Goal: Book appointment/travel/reservation

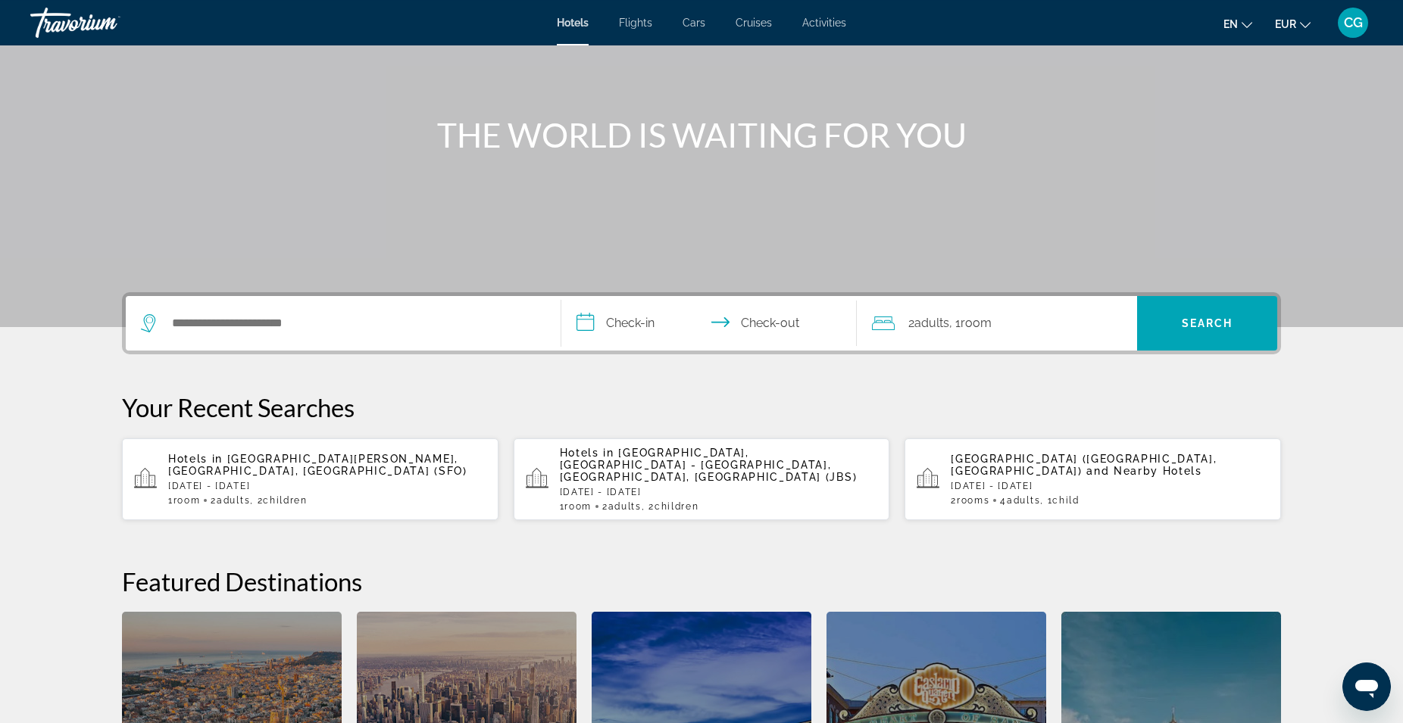
scroll to position [154, 0]
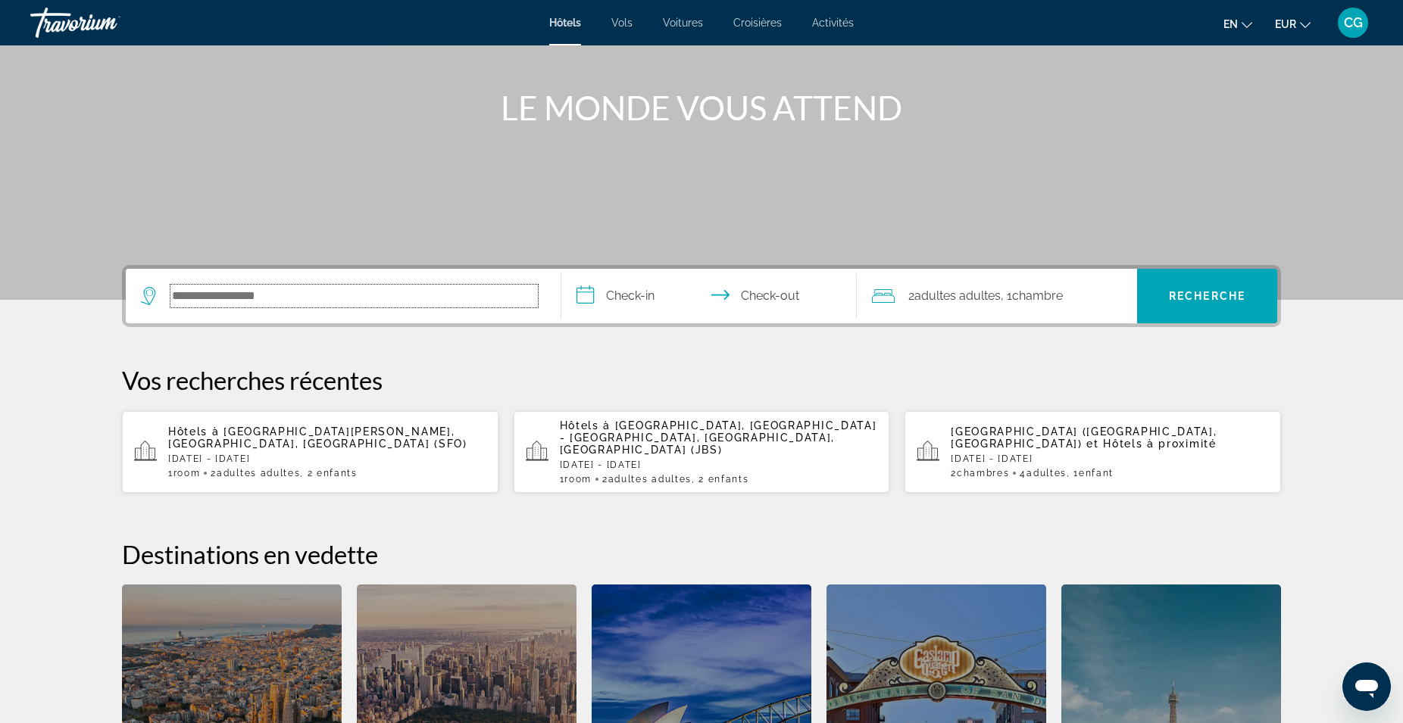
click at [258, 295] on input "Search hotel destination" at bounding box center [353, 296] width 367 height 23
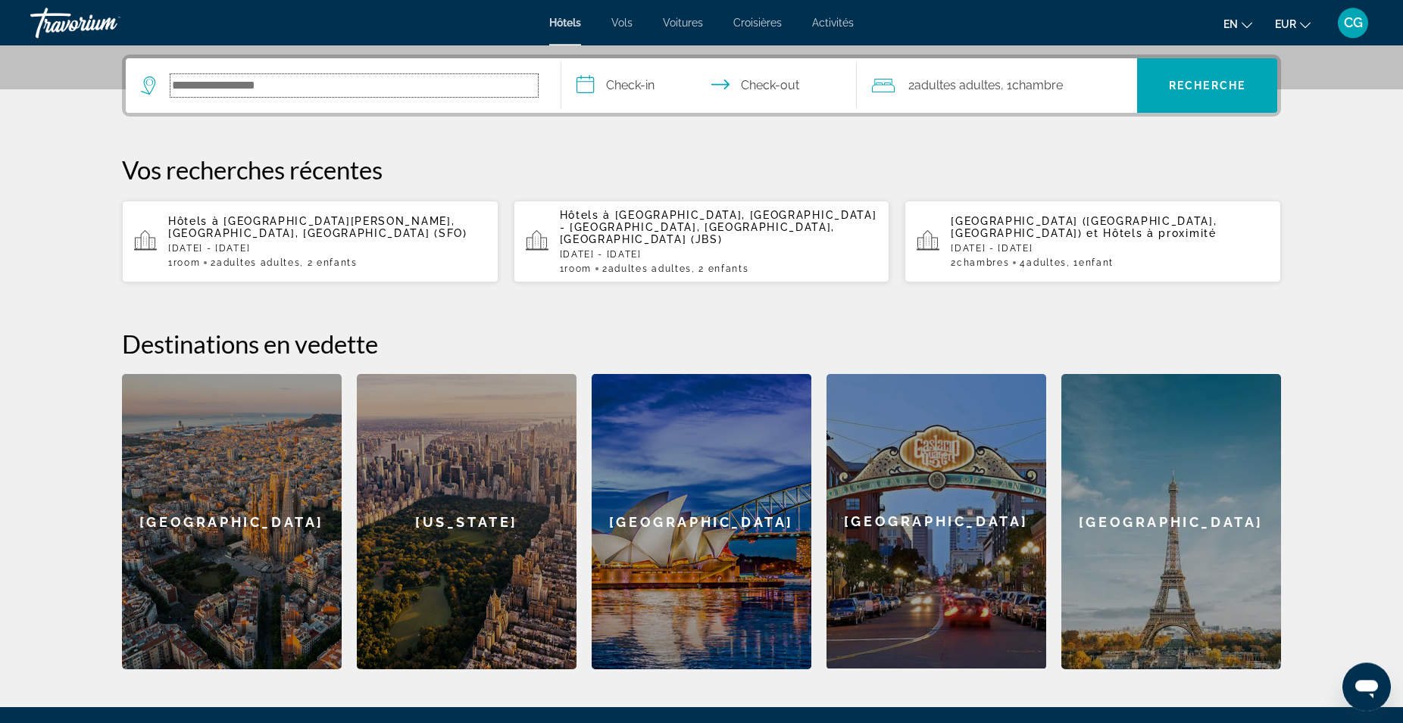
scroll to position [370, 0]
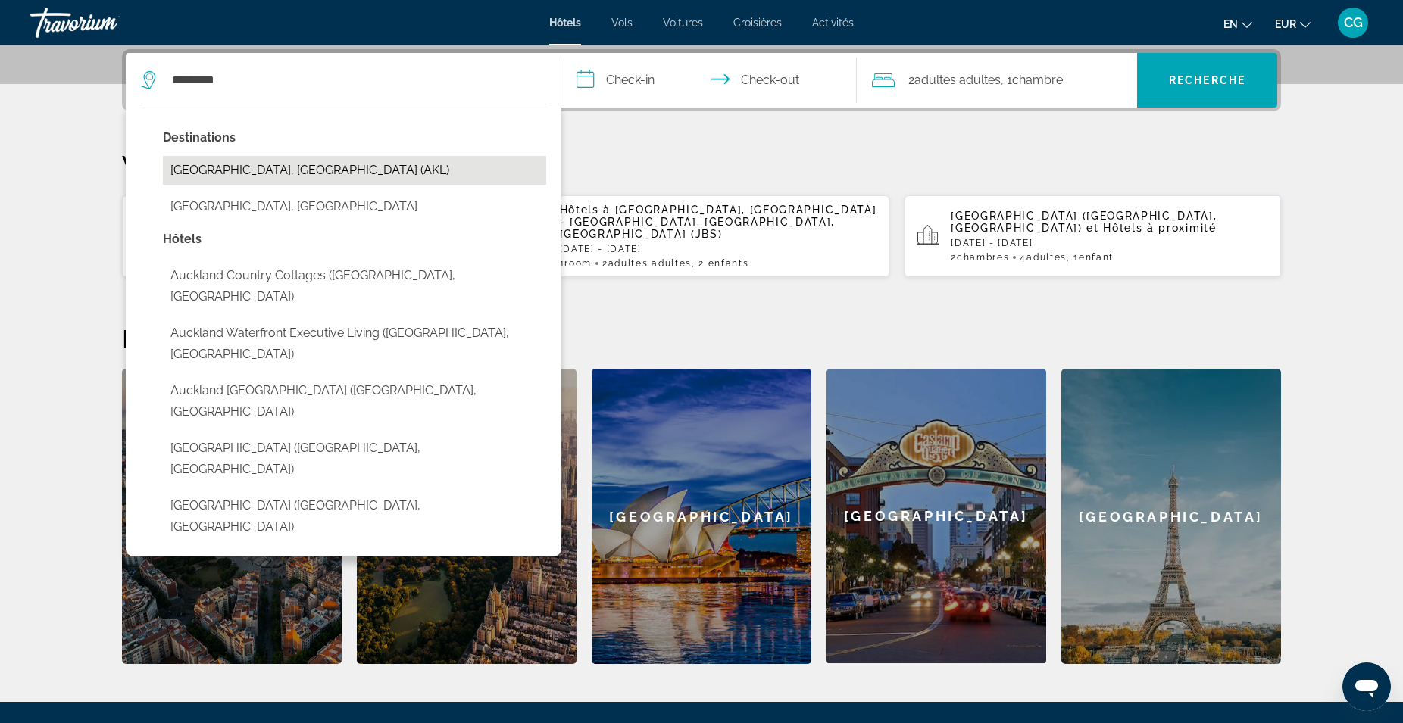
click at [276, 162] on button "[GEOGRAPHIC_DATA], [GEOGRAPHIC_DATA] (AKL)" at bounding box center [354, 170] width 383 height 29
type input "**********"
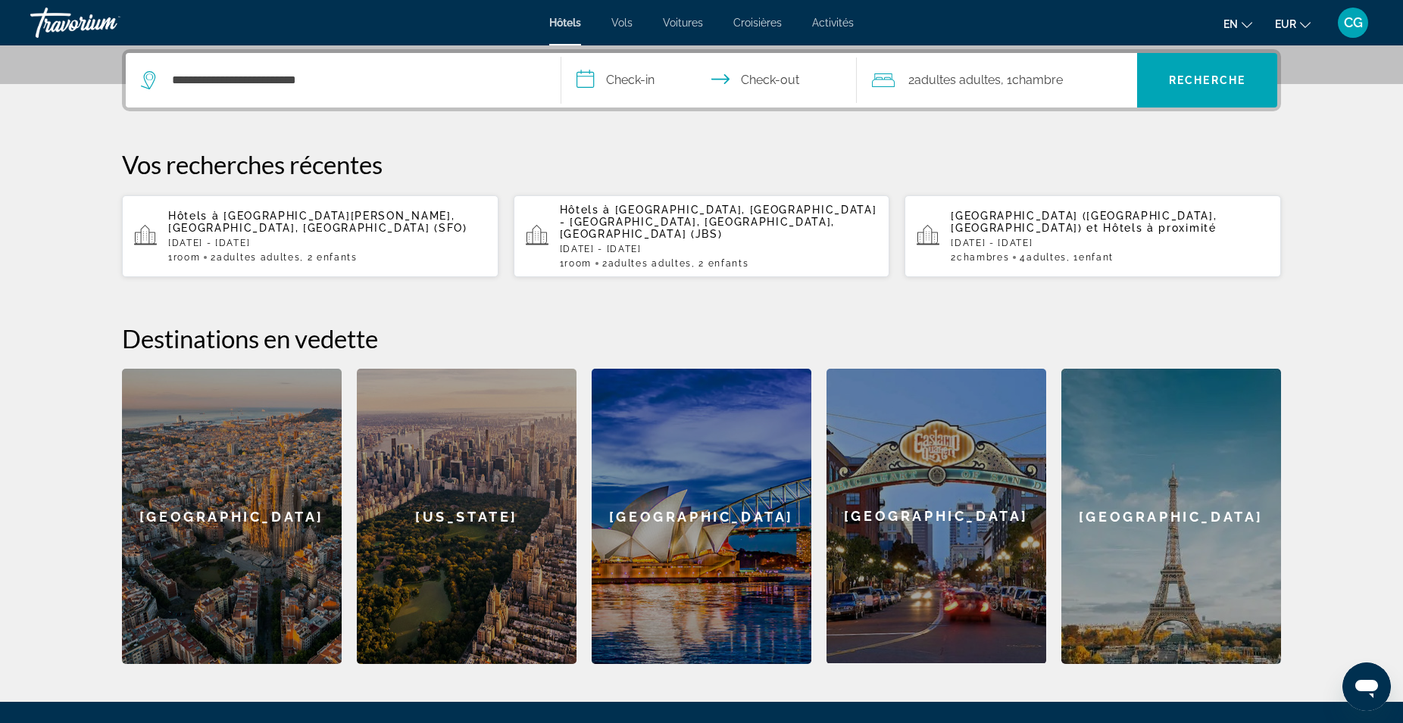
click at [595, 78] on input "**********" at bounding box center [711, 82] width 301 height 59
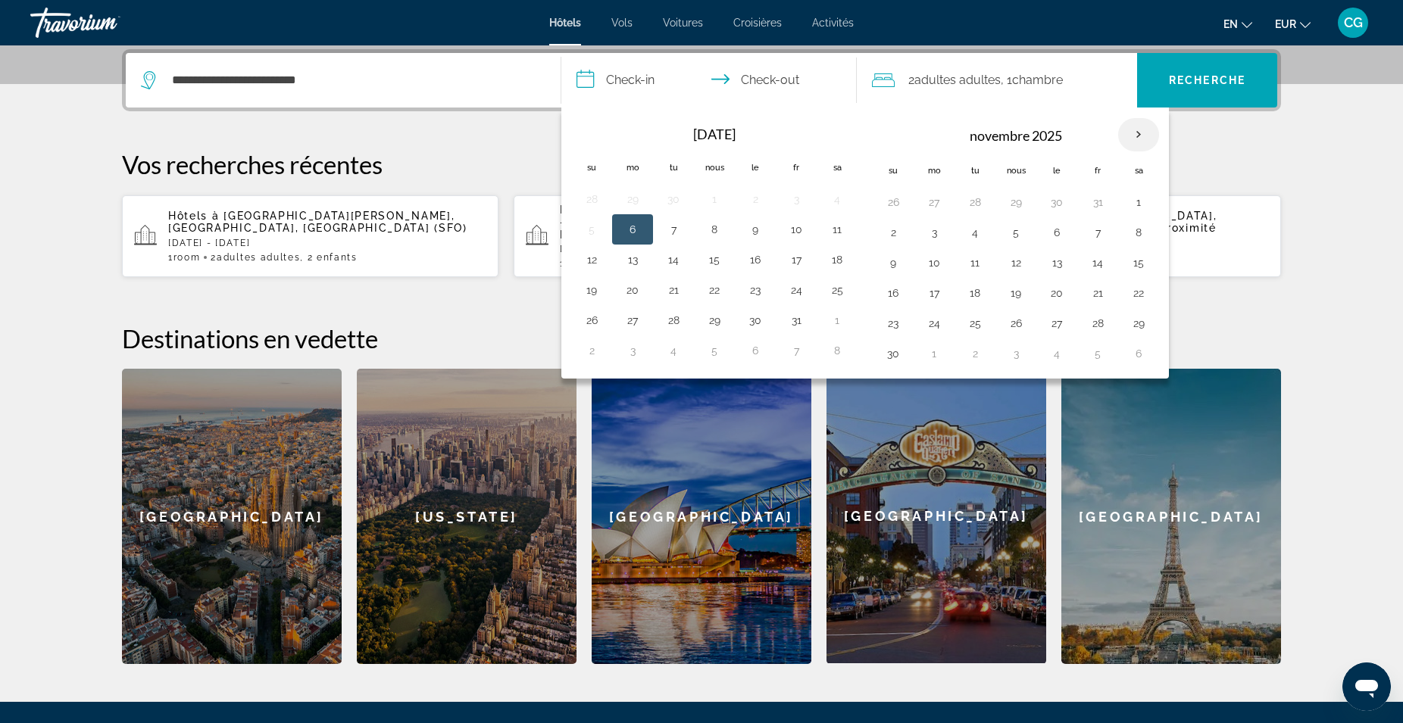
click at [1136, 134] on th "Le mois prochain" at bounding box center [1138, 134] width 41 height 33
click at [890, 264] on button "11" at bounding box center [893, 262] width 24 height 21
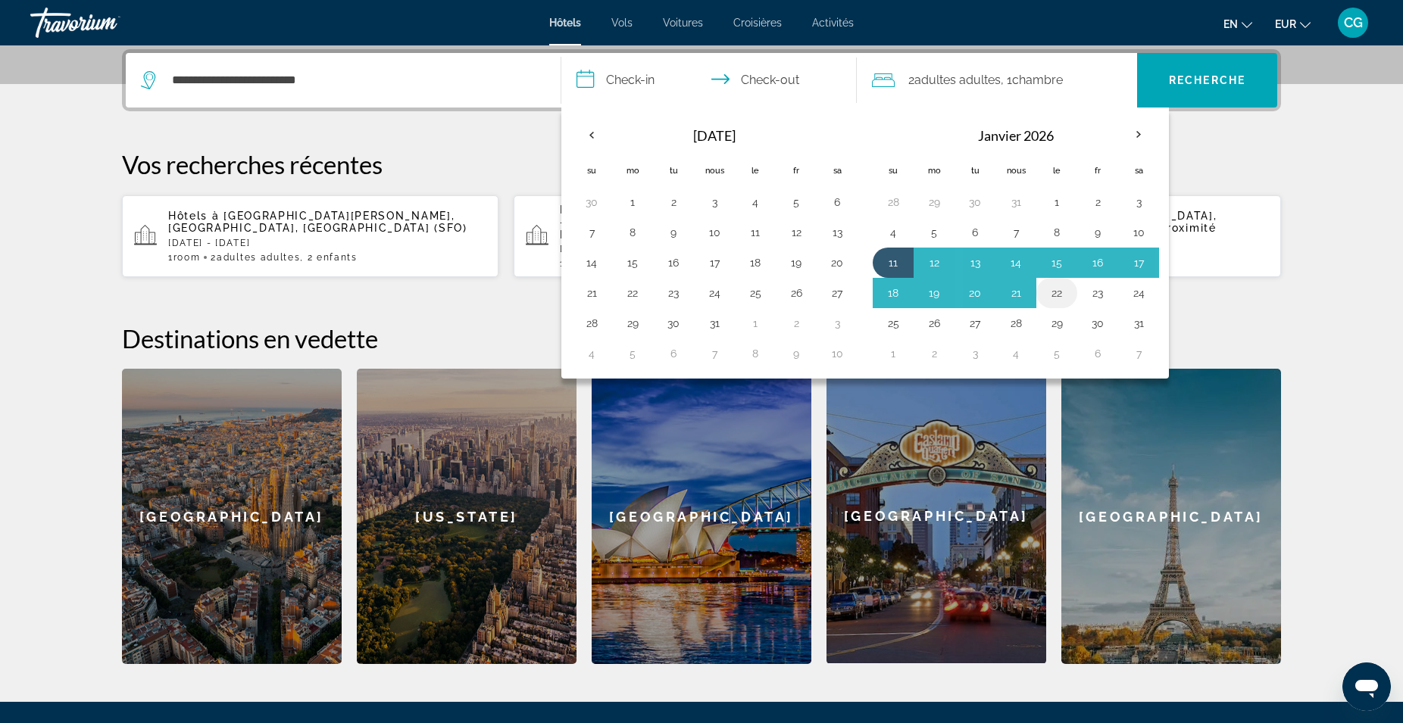
click at [1056, 292] on button "22" at bounding box center [1056, 292] width 24 height 21
type input "**********"
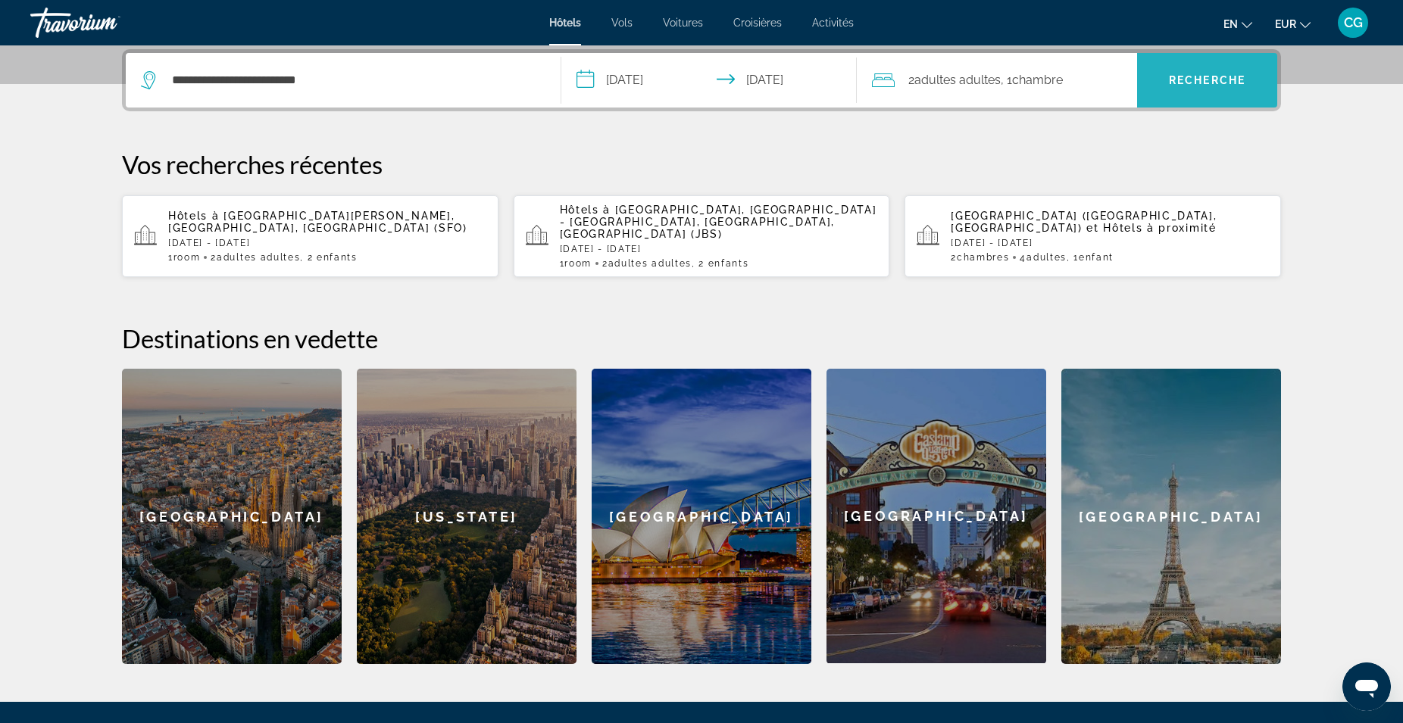
click at [1200, 86] on span "Recherche" at bounding box center [1207, 80] width 76 height 12
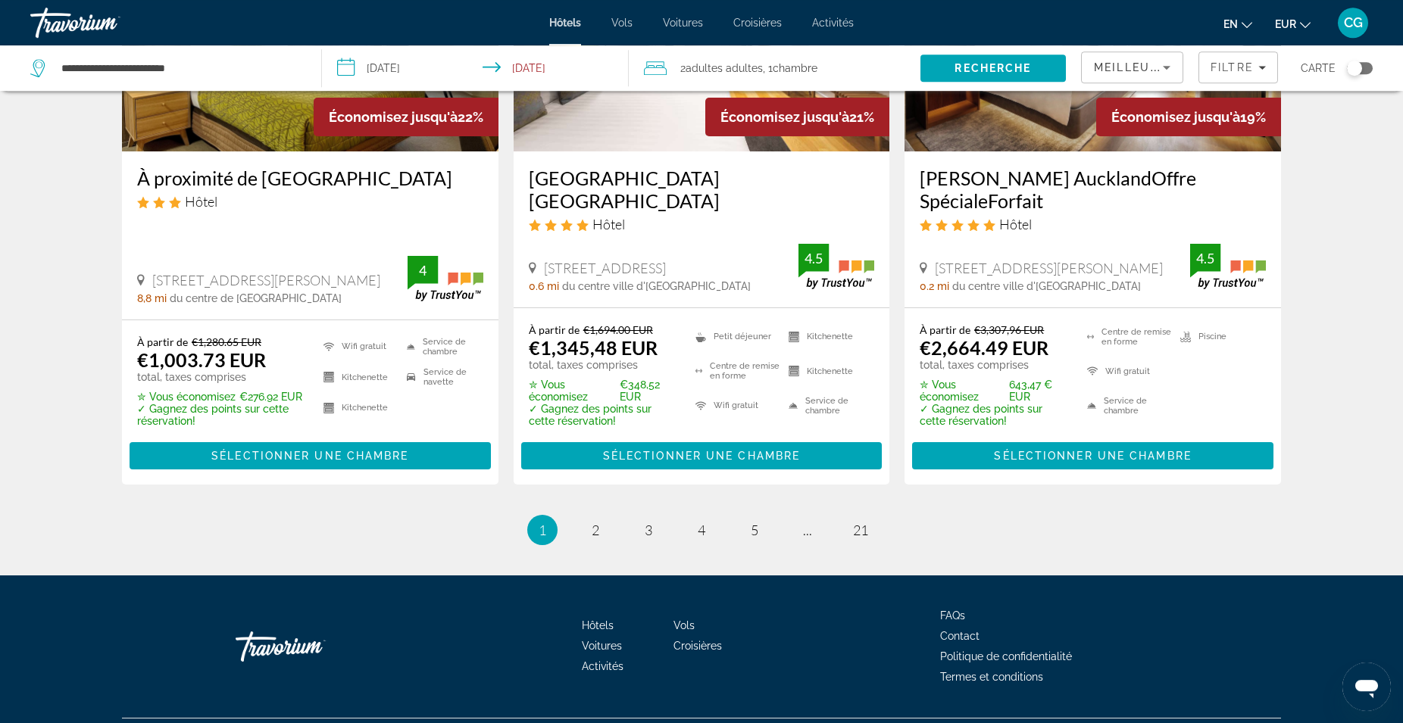
scroll to position [1983, 0]
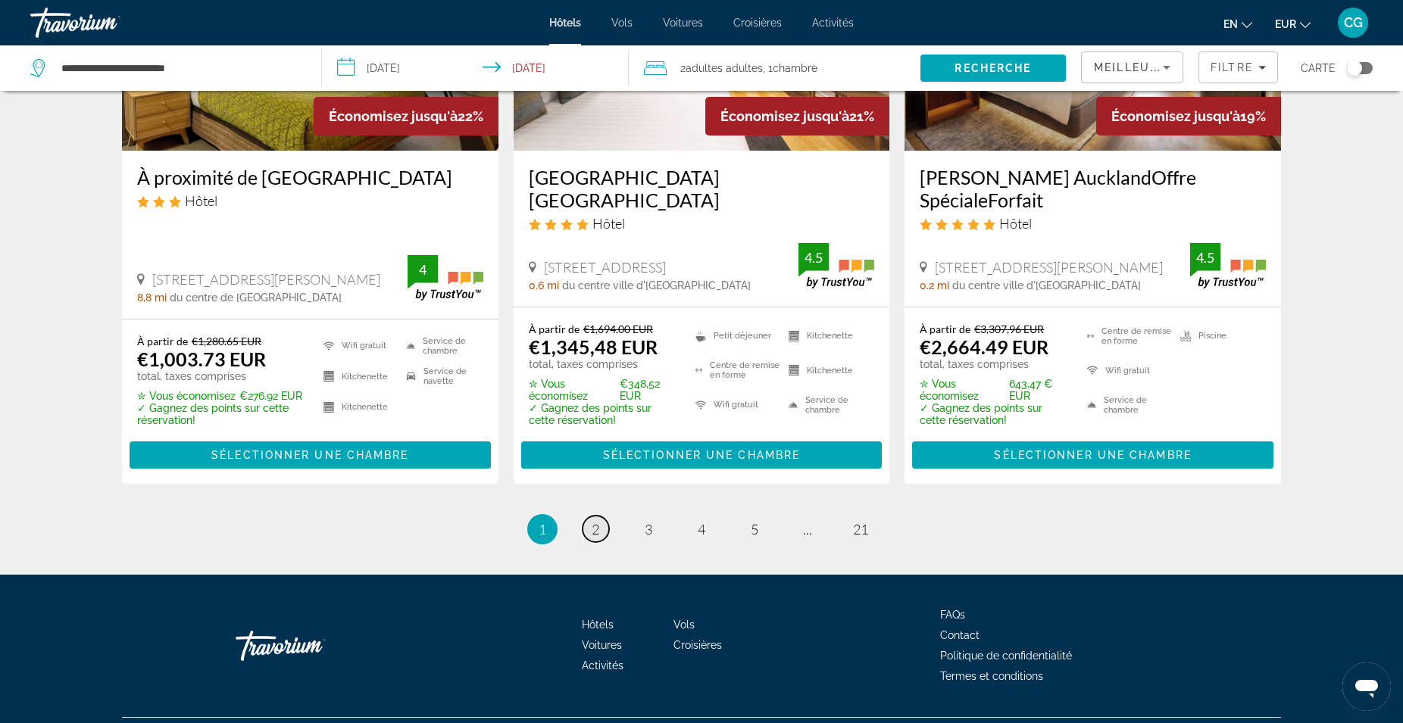
click at [592, 531] on span "2" at bounding box center [595, 529] width 8 height 17
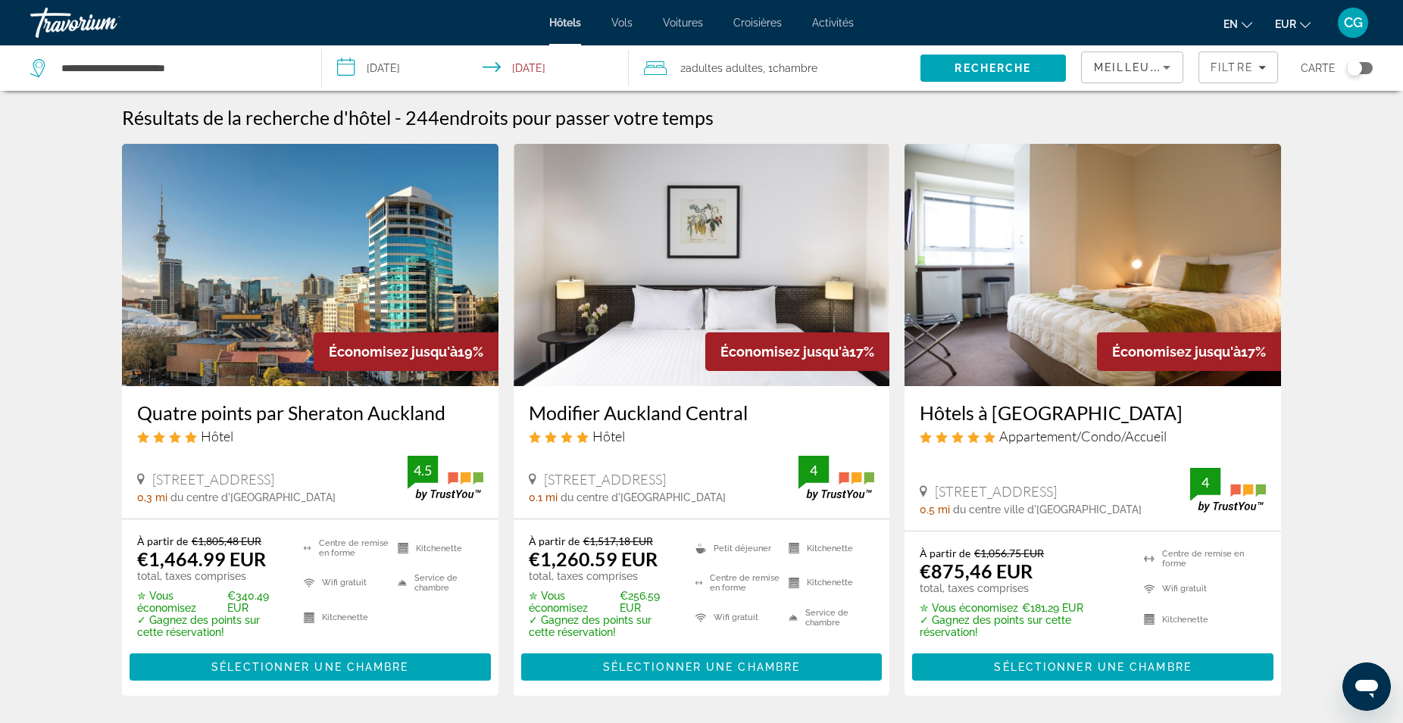
click at [1304, 25] on icon "Changer de devise" at bounding box center [1305, 25] width 11 height 6
click at [1277, 179] on button "NZD (NZ$)" at bounding box center [1261, 179] width 75 height 20
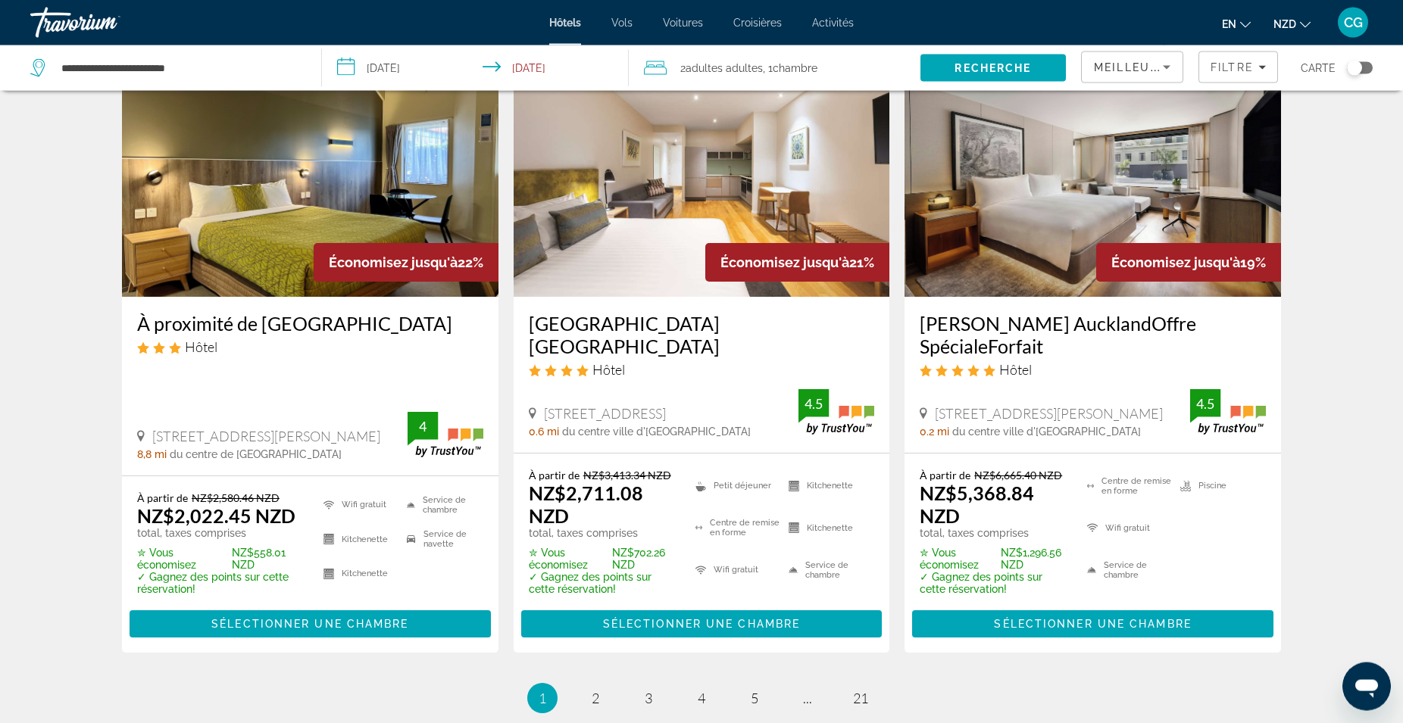
scroll to position [2008, 0]
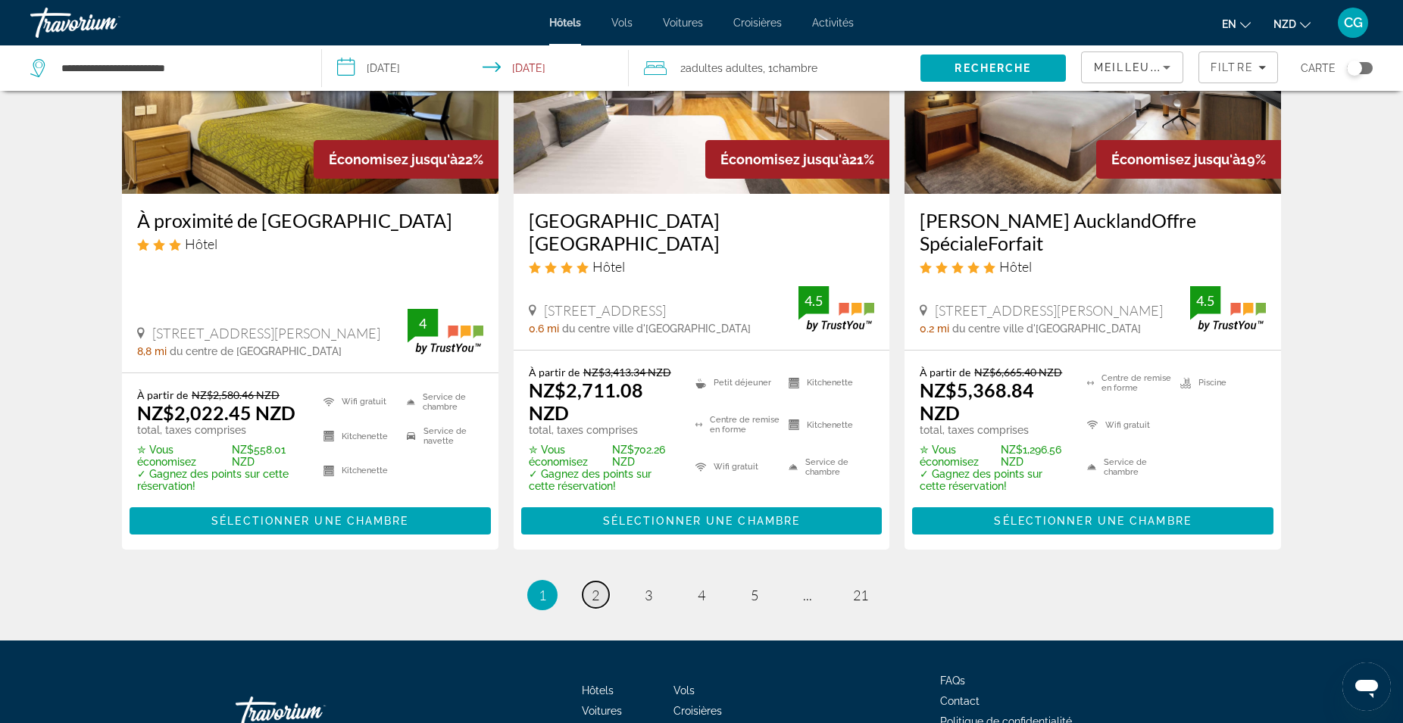
click at [598, 597] on span "2" at bounding box center [595, 595] width 8 height 17
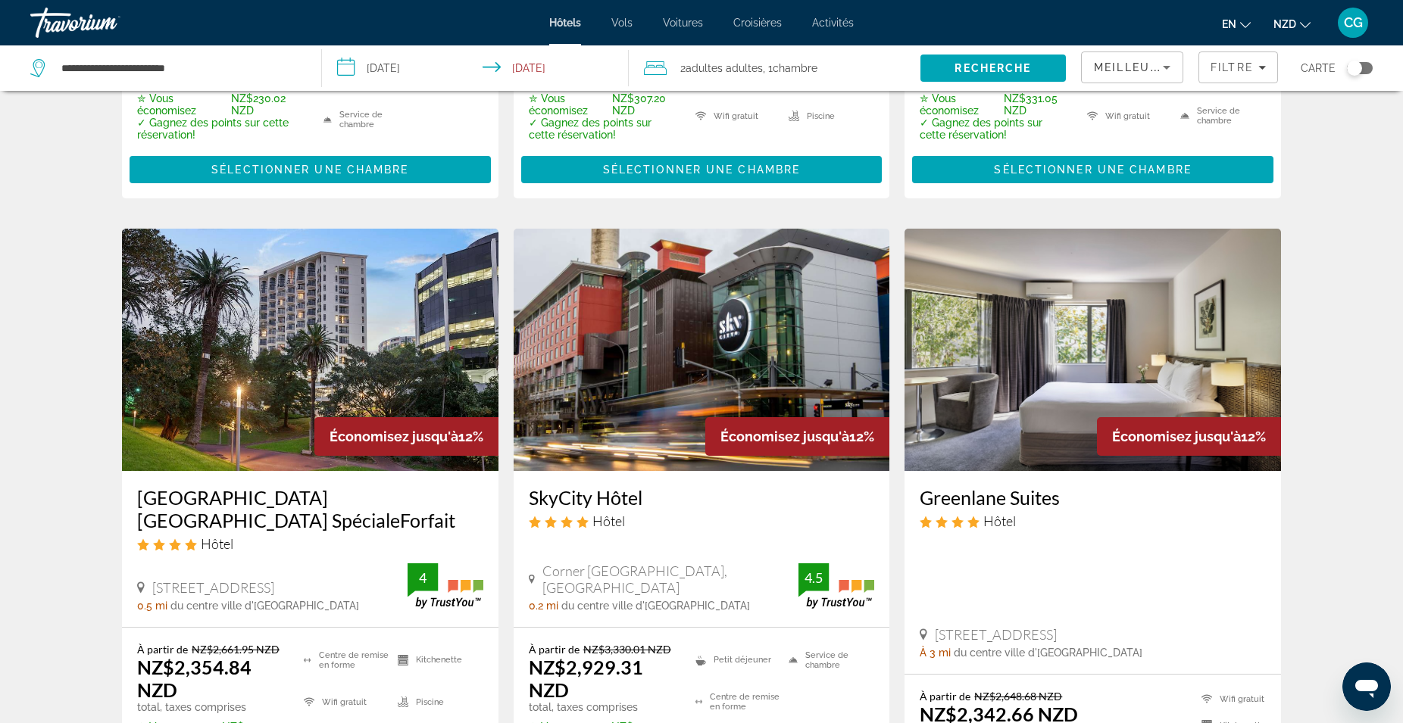
scroll to position [1854, 0]
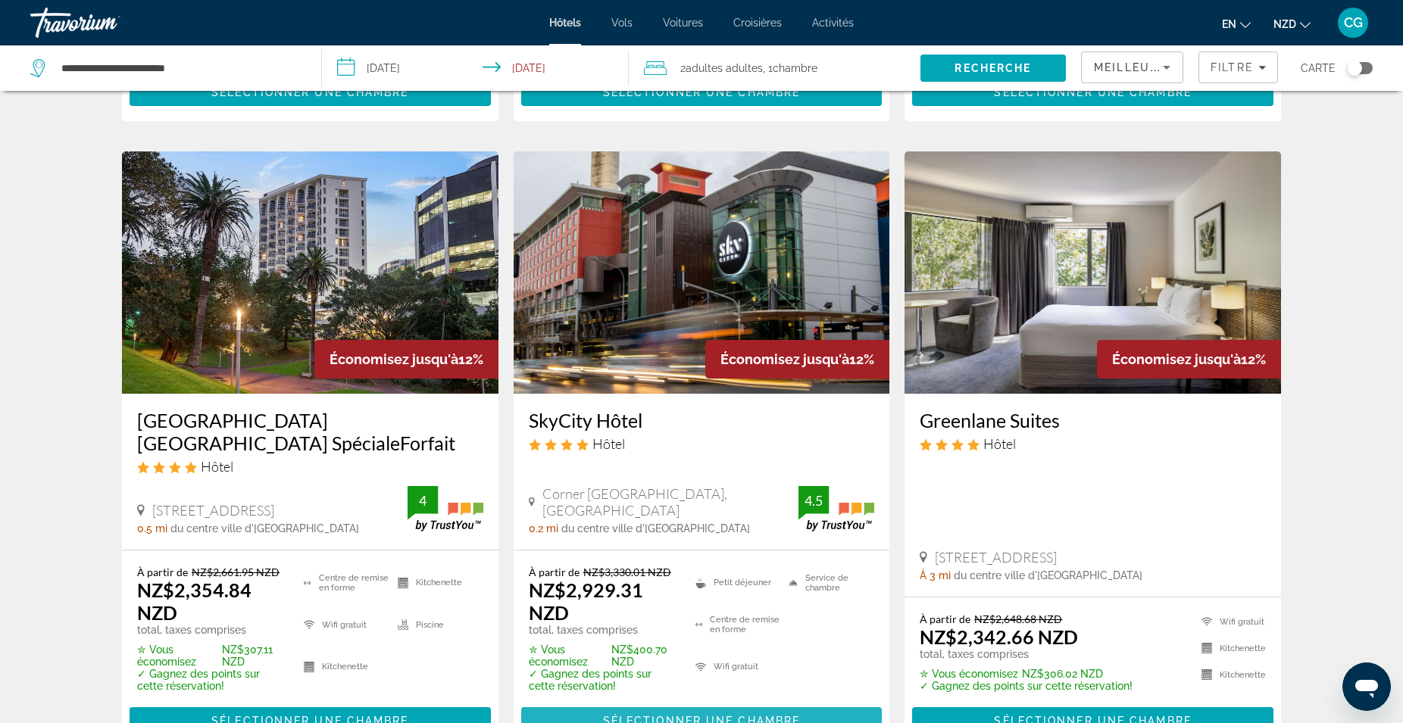
click at [679, 715] on span "Sélectionner une chambre" at bounding box center [701, 721] width 197 height 12
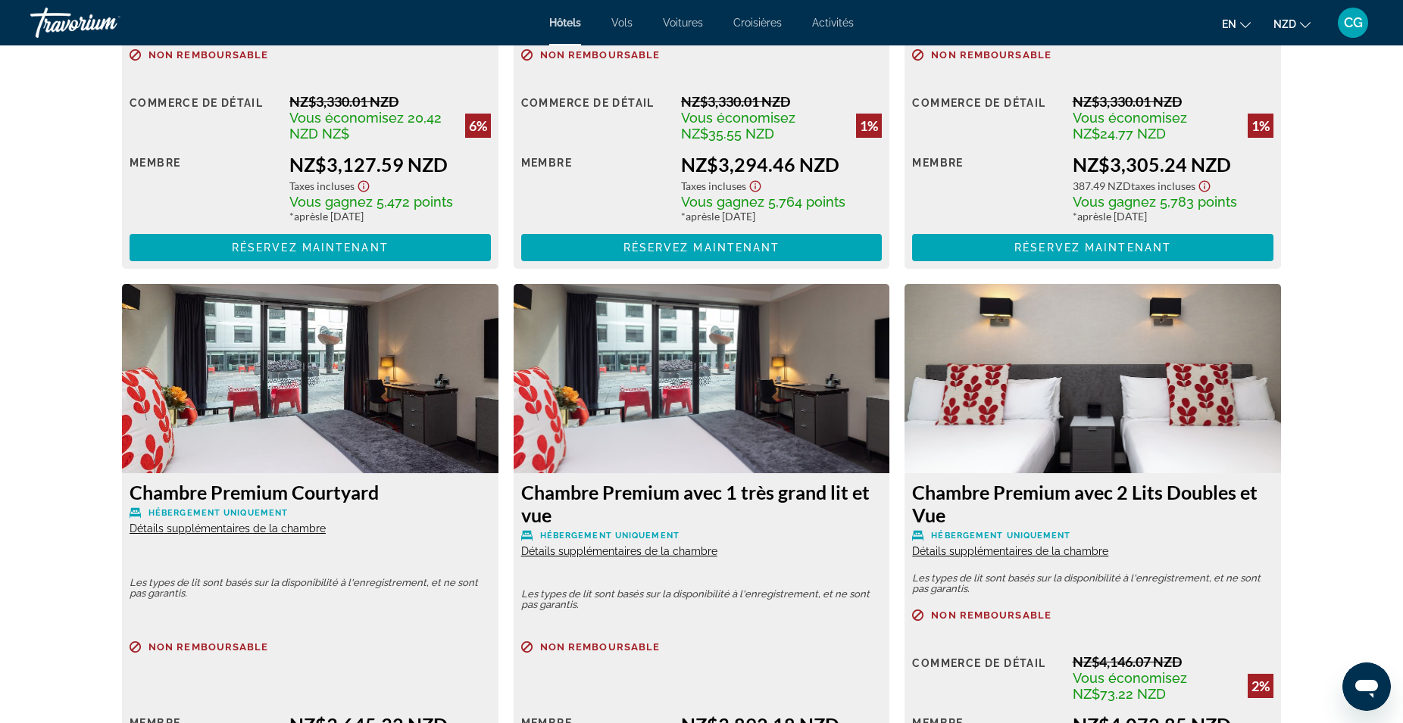
scroll to position [3013, 0]
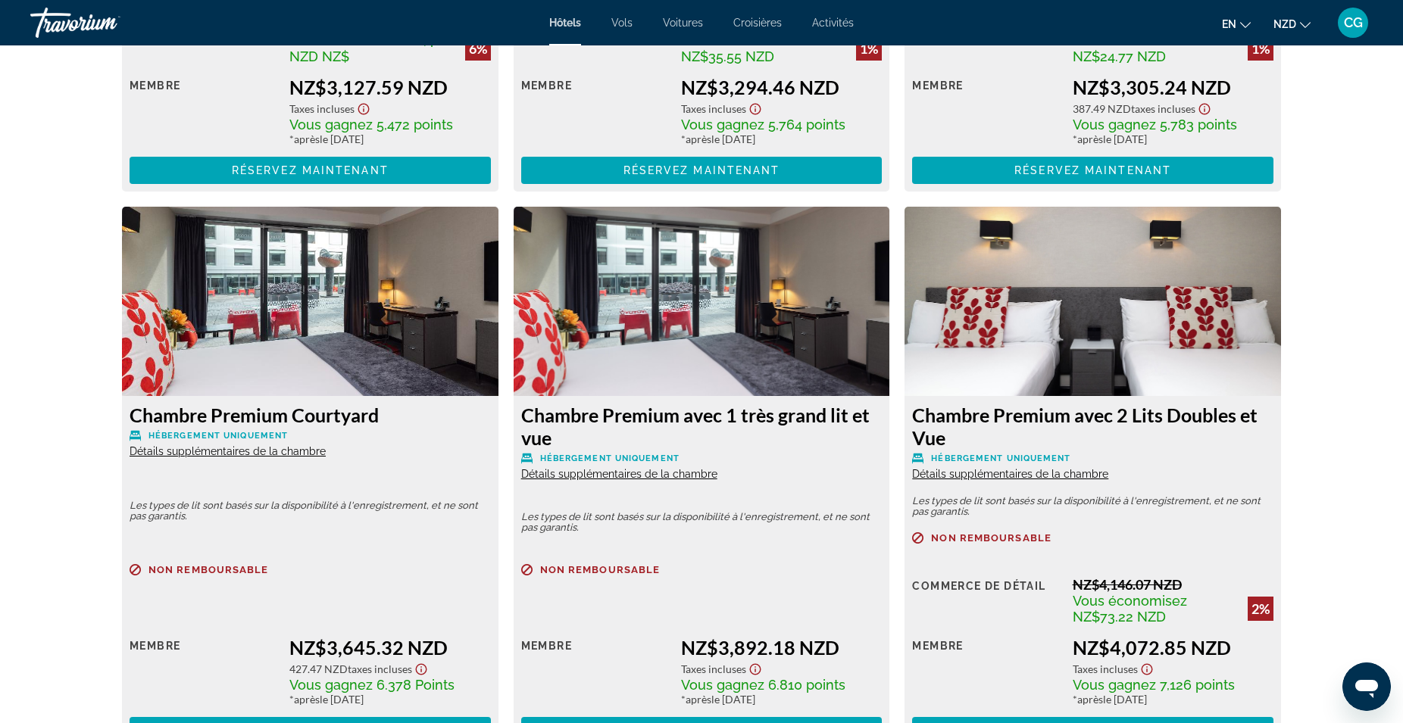
click at [1022, 473] on span "Détails supplémentaires de la chambre" at bounding box center [1010, 474] width 196 height 12
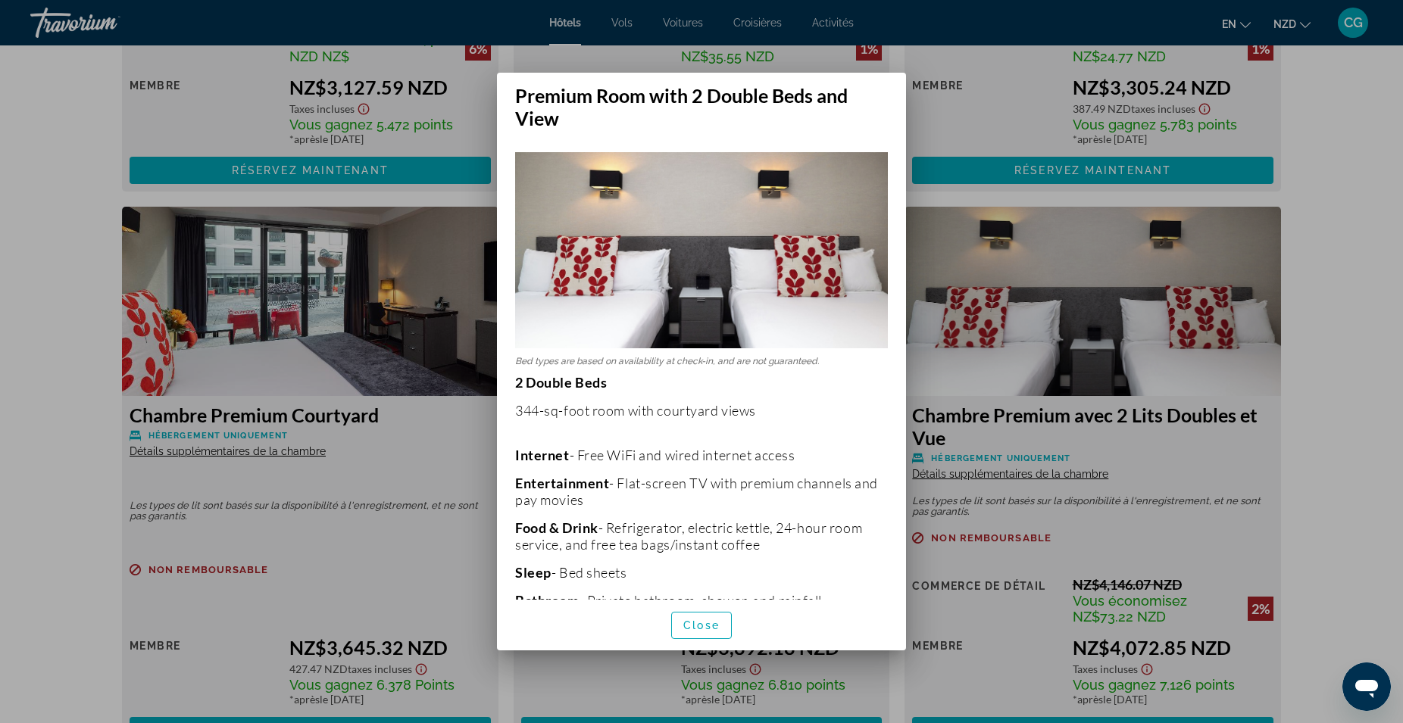
scroll to position [0, 0]
click at [681, 627] on span "Fermer" at bounding box center [701, 625] width 45 height 12
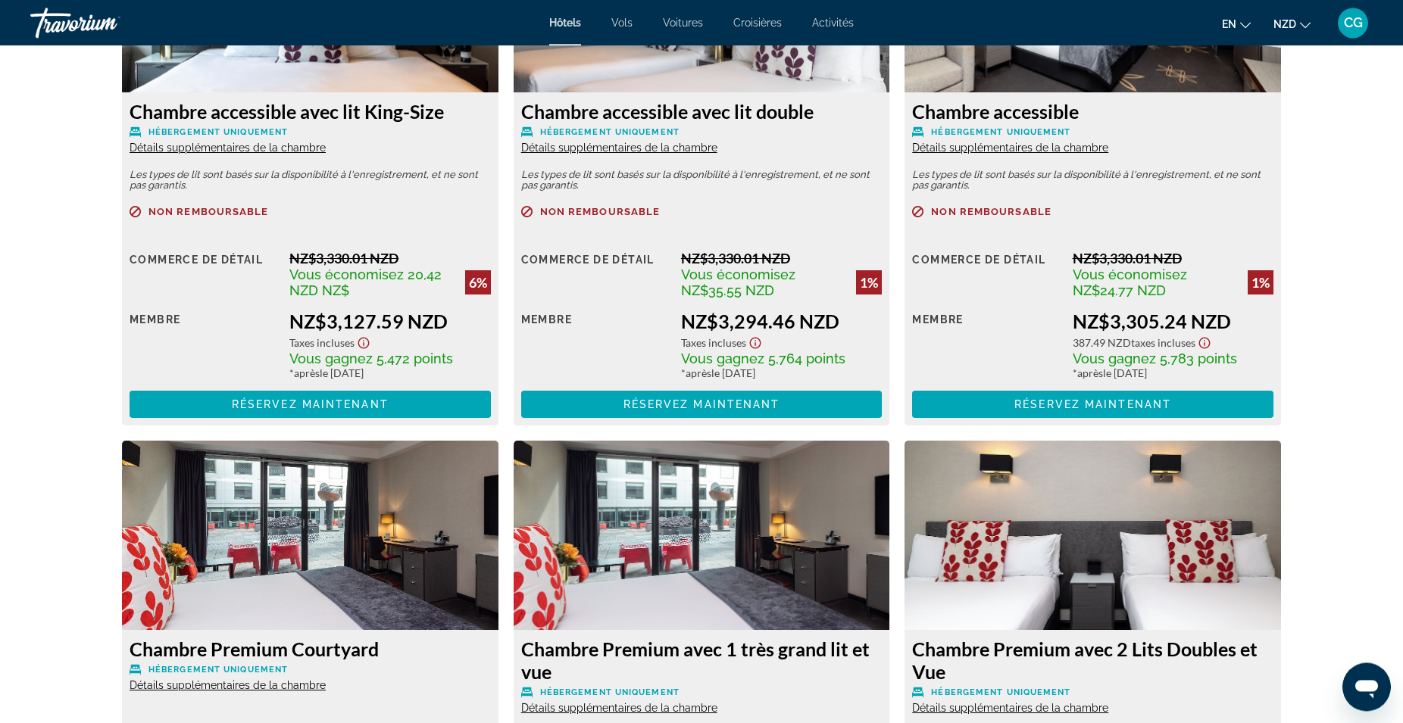
scroll to position [2626, 0]
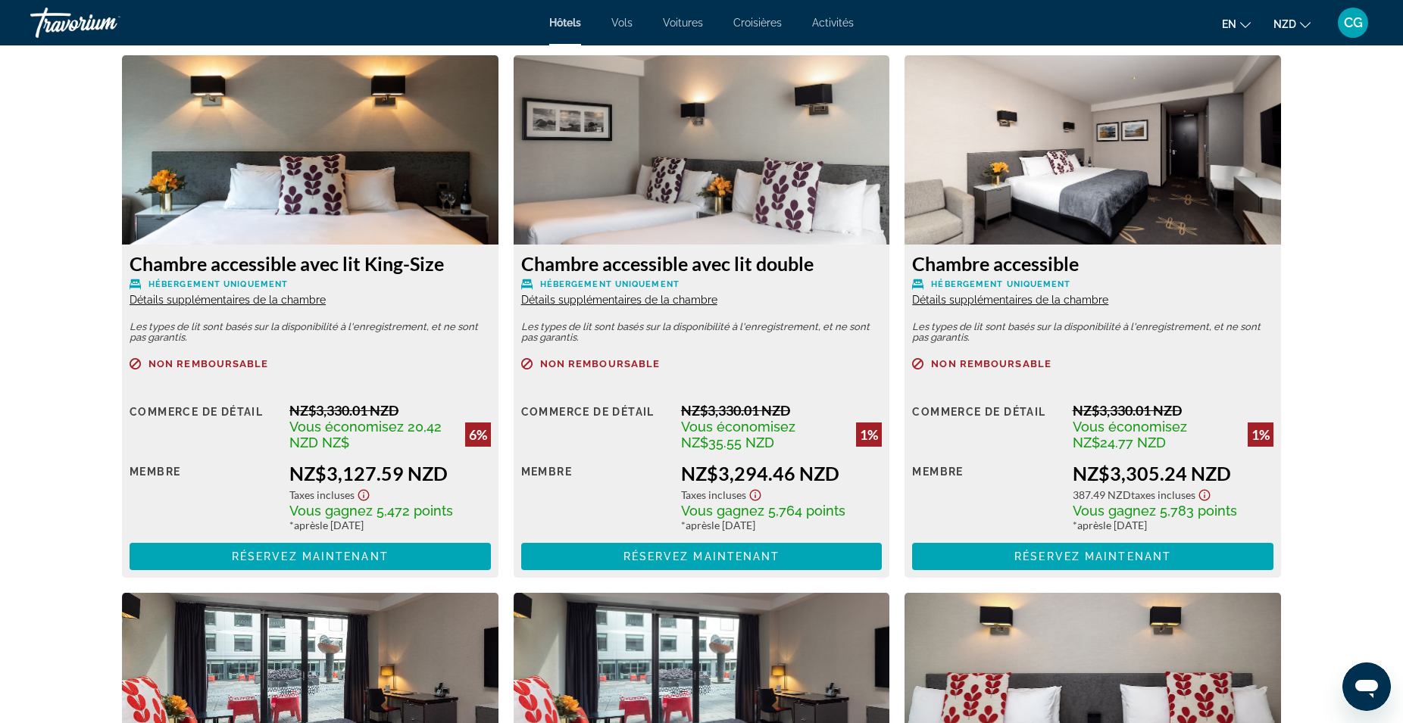
click at [581, 300] on span "Détails supplémentaires de la chambre" at bounding box center [619, 300] width 196 height 12
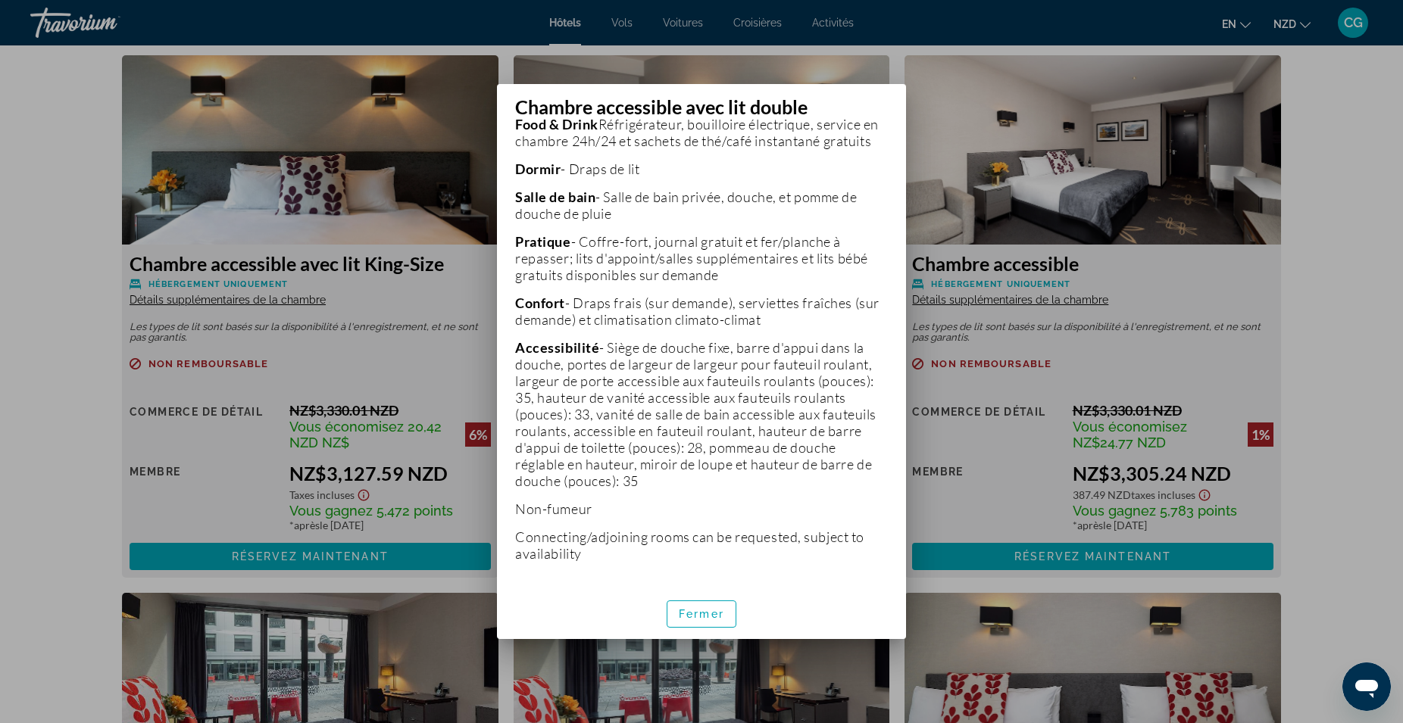
scroll to position [463, 0]
click at [706, 611] on span "Fermer" at bounding box center [701, 614] width 45 height 12
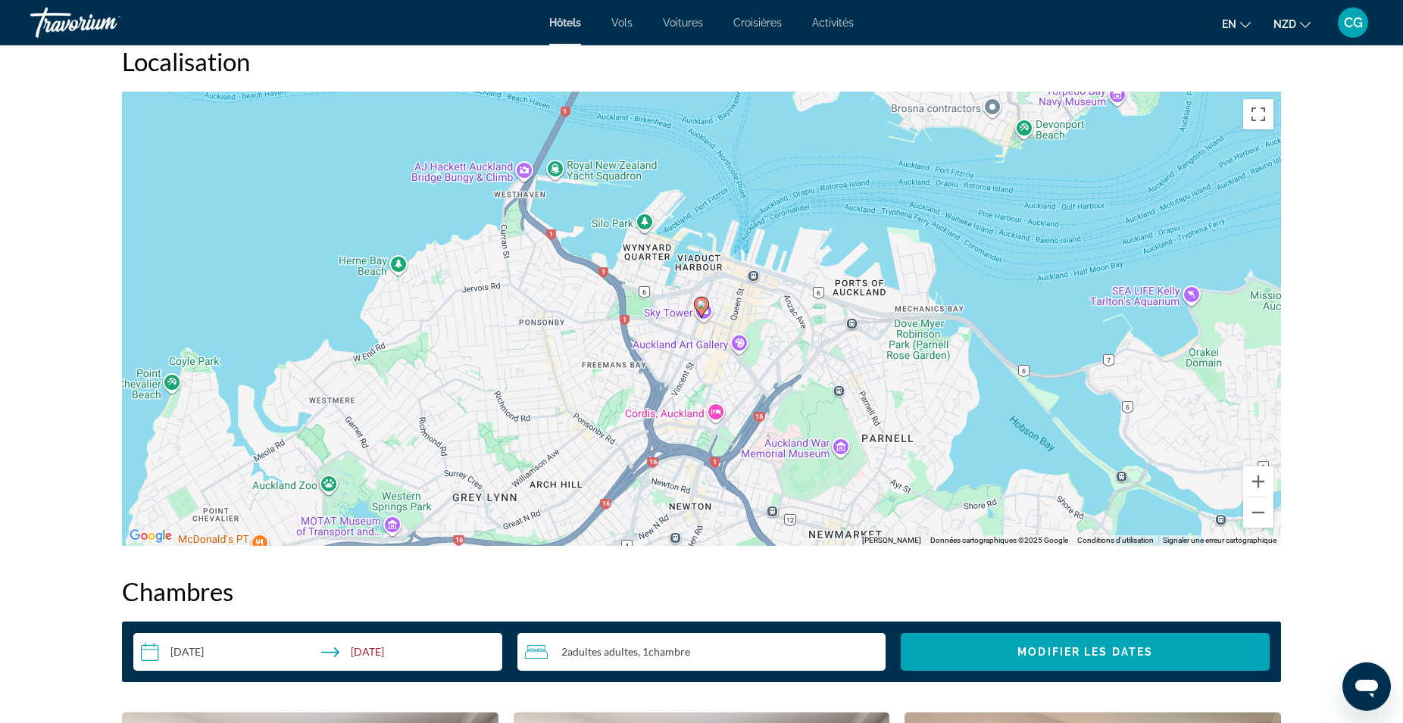
scroll to position [1313, 0]
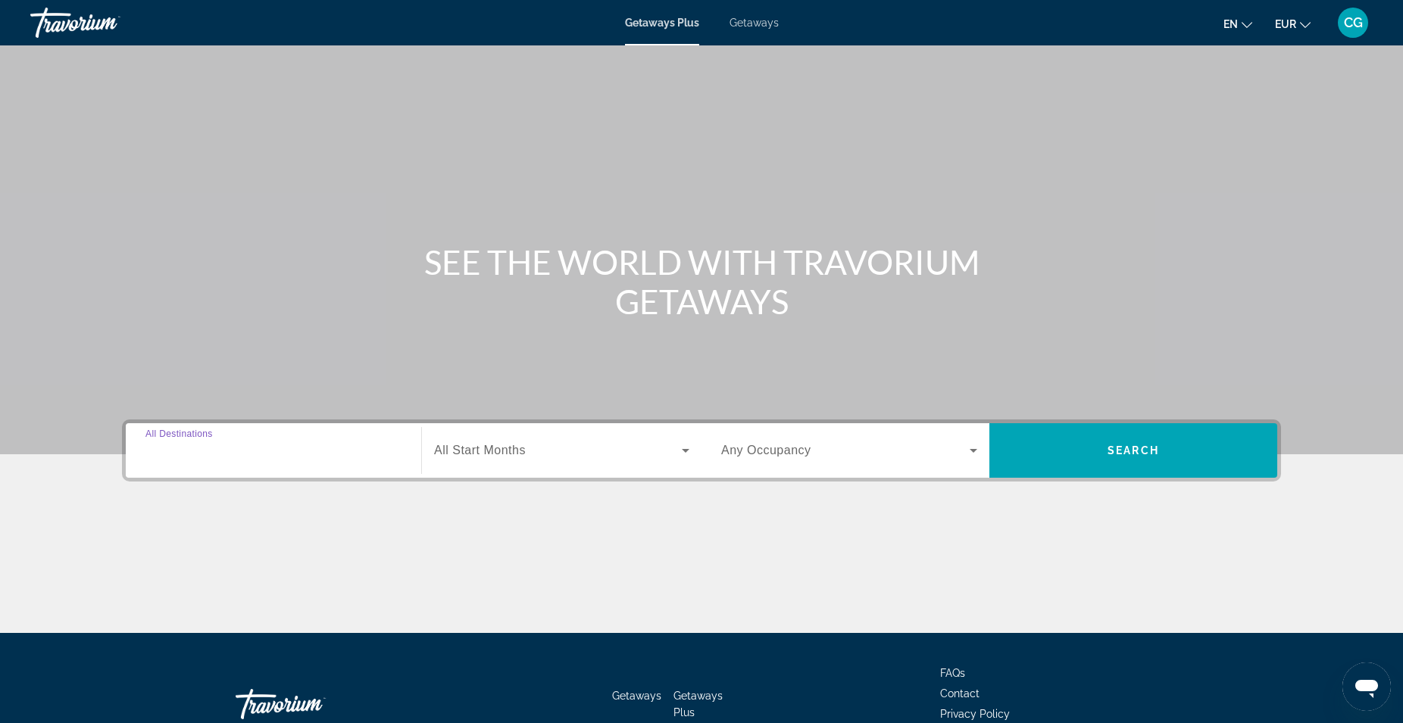
click at [263, 442] on input "Destination All Destinations" at bounding box center [273, 451] width 256 height 18
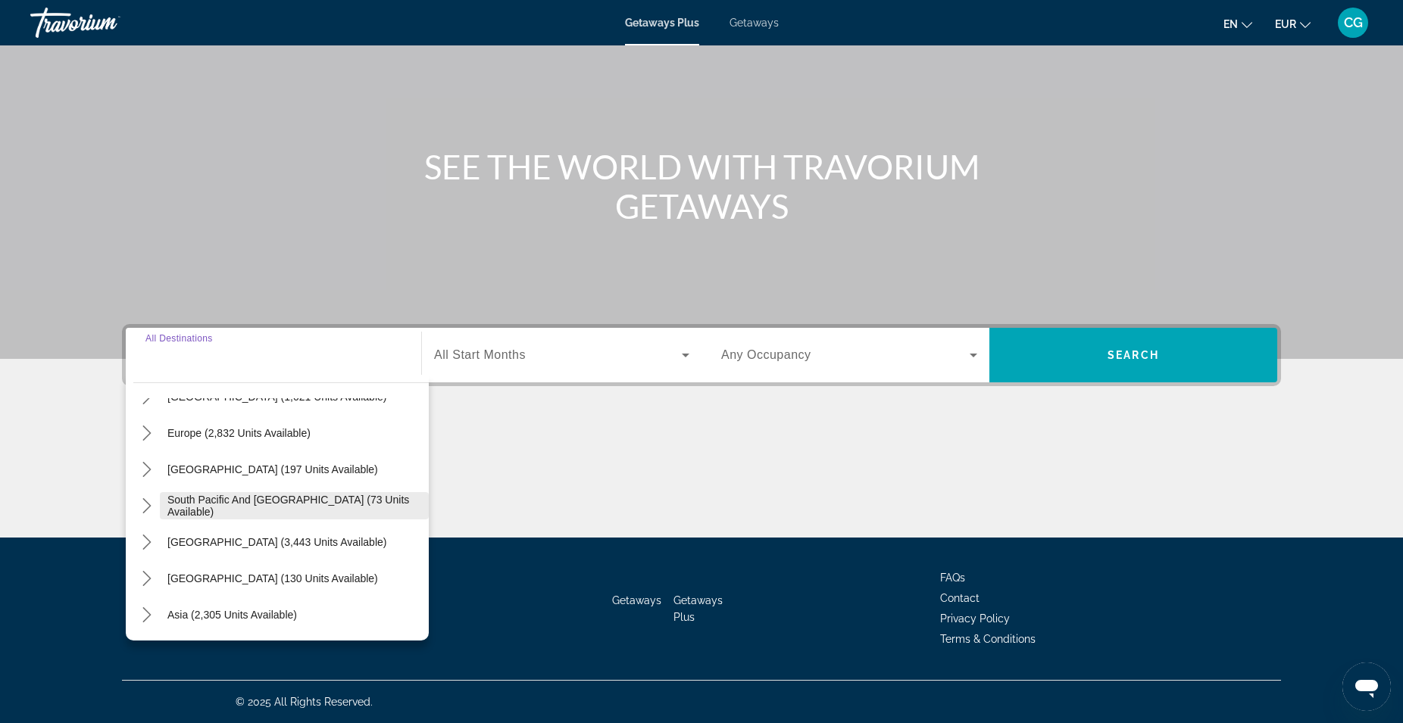
scroll to position [245, 0]
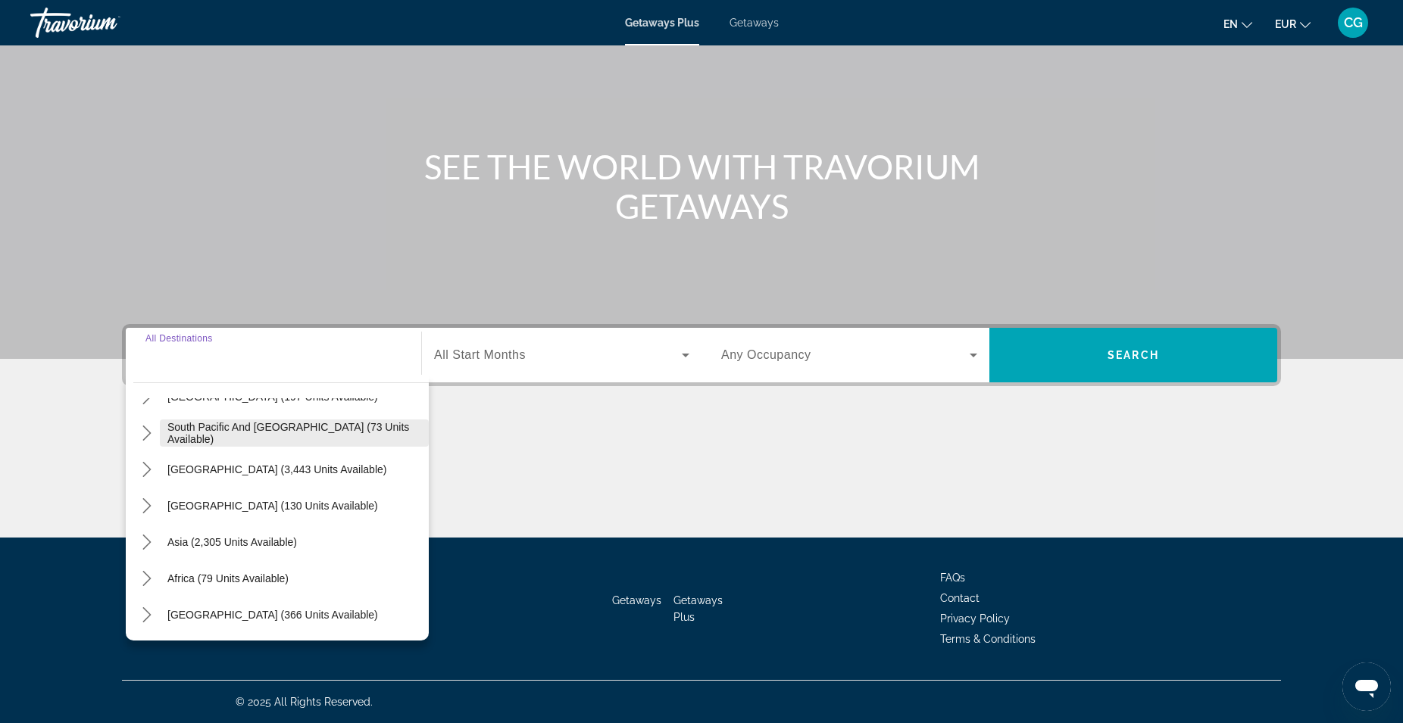
click at [195, 438] on span "South Pacific and Oceania (73 units available)" at bounding box center [294, 433] width 254 height 24
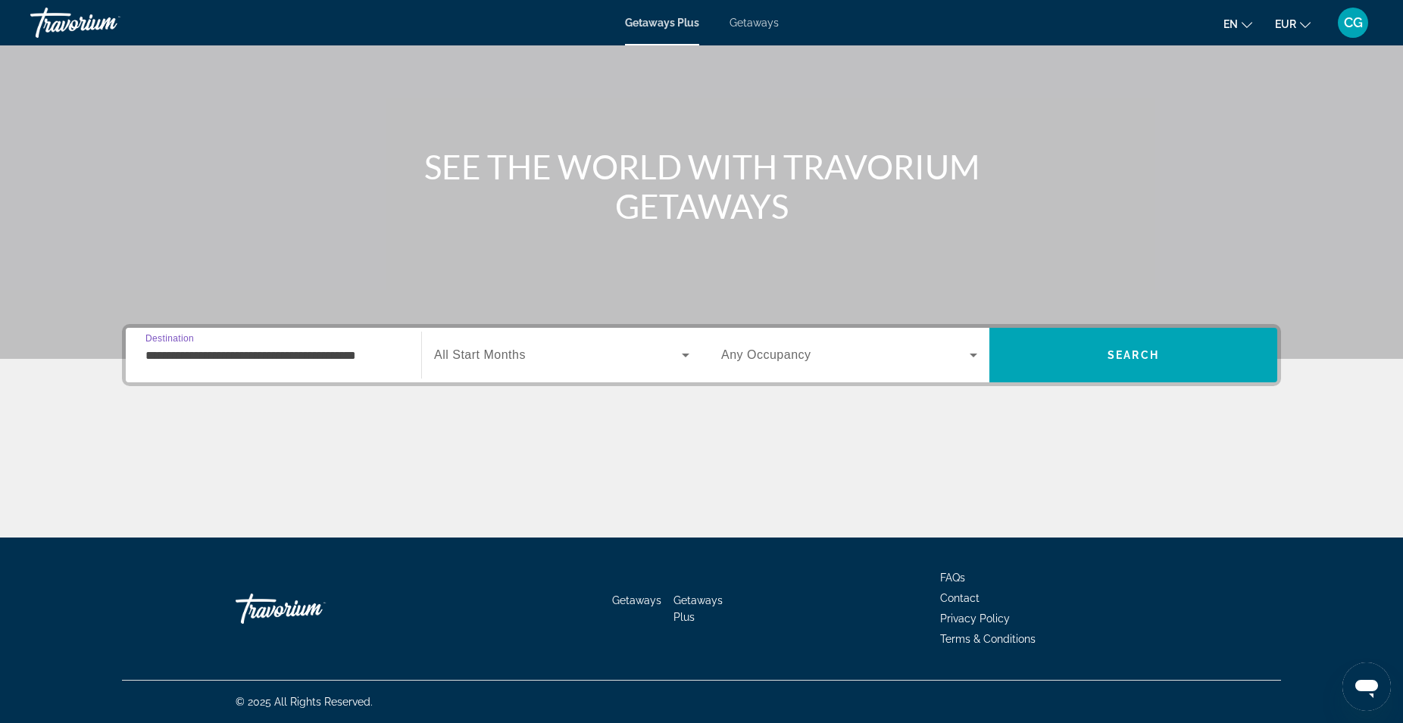
scroll to position [0, 9]
click at [204, 359] on input "**********" at bounding box center [273, 356] width 256 height 18
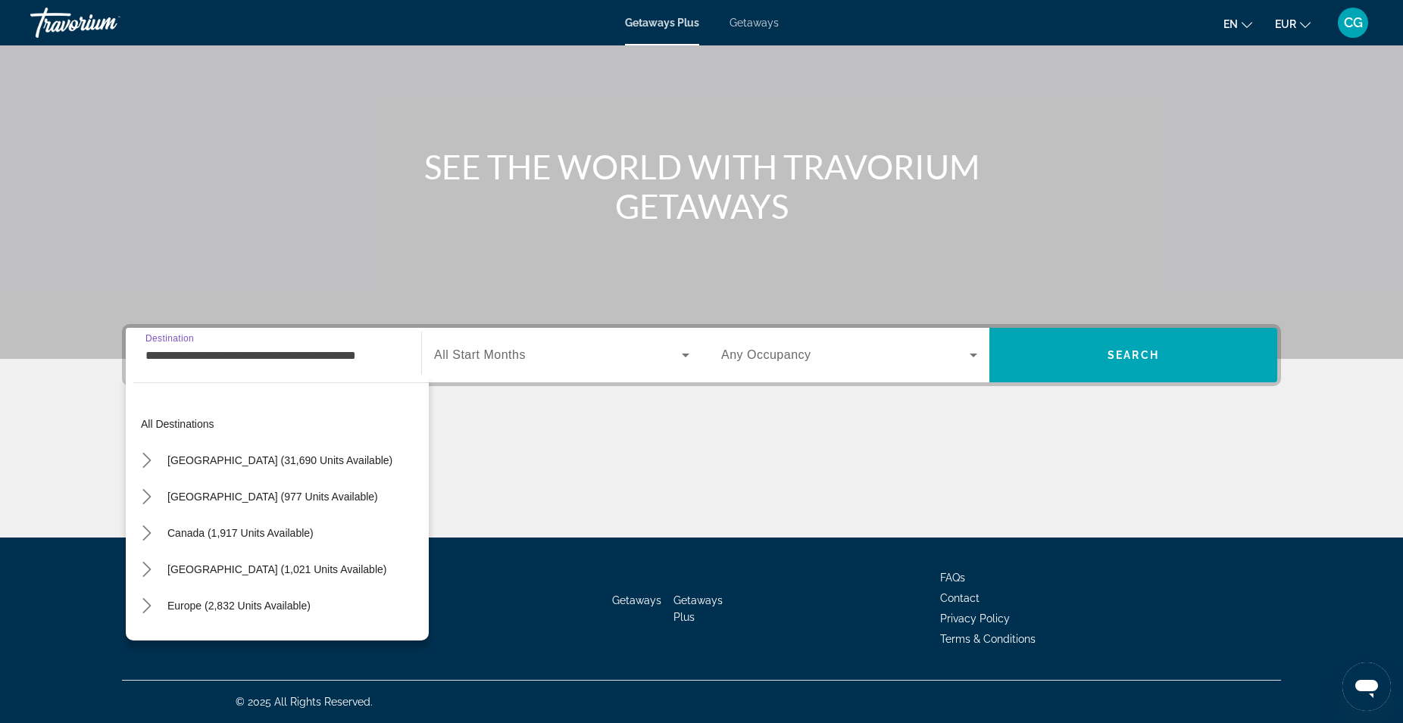
scroll to position [163, 0]
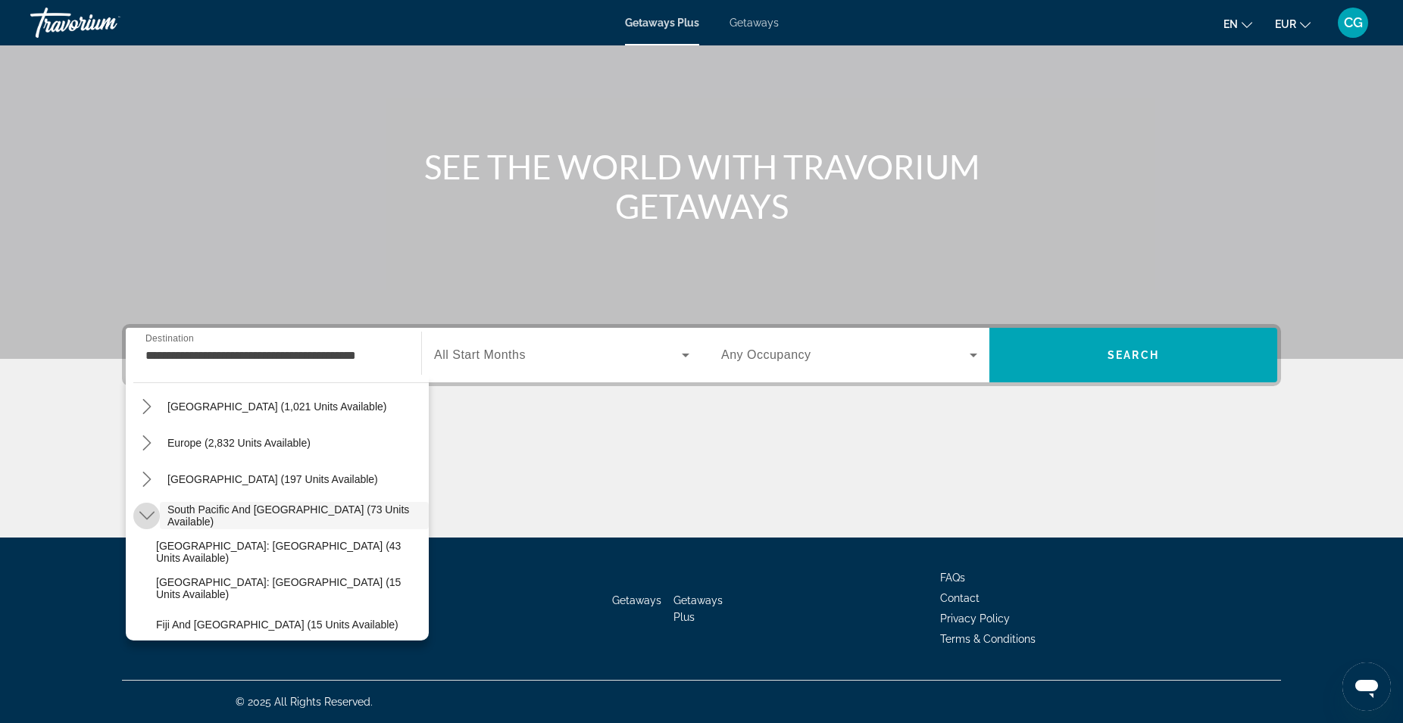
click at [141, 516] on icon "Toggle South Pacific and Oceania (73 units available) submenu" at bounding box center [146, 515] width 15 height 15
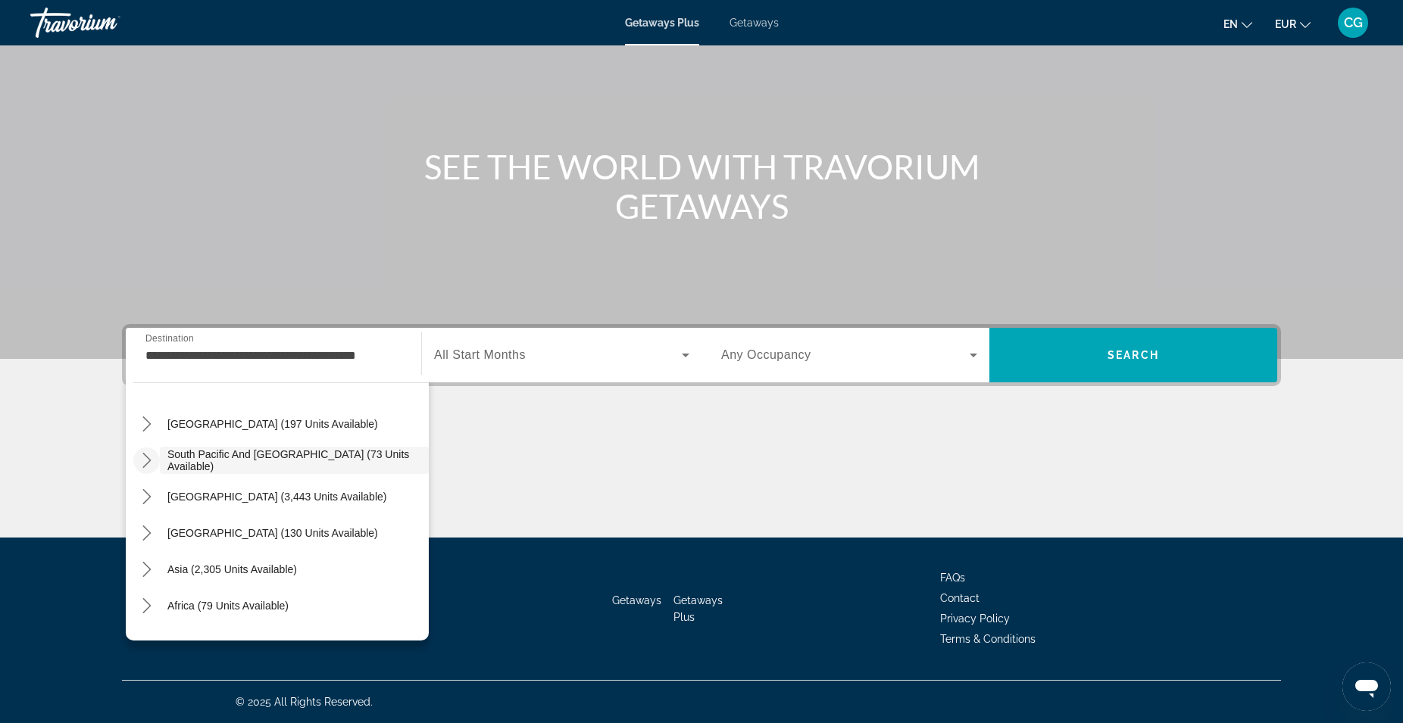
scroll to position [245, 0]
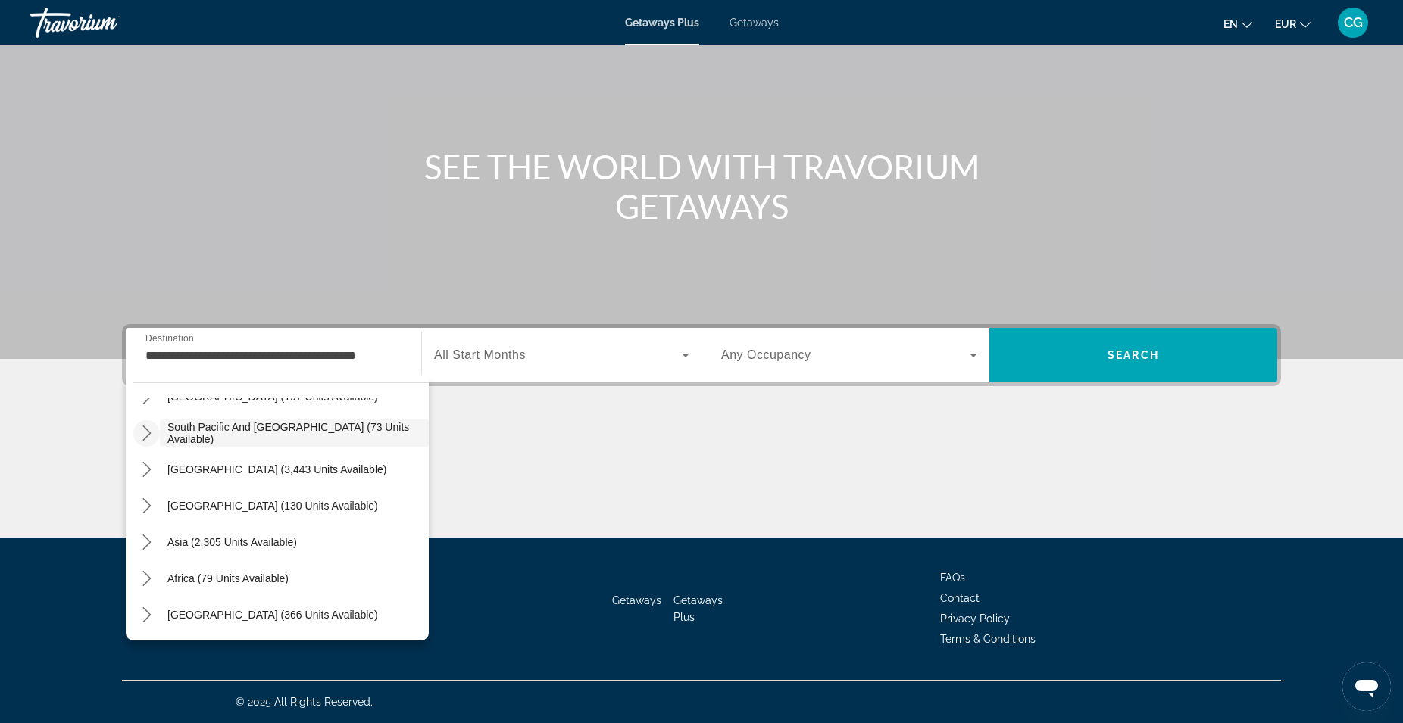
click at [146, 440] on icon "Toggle South Pacific and Oceania (73 units available) submenu" at bounding box center [146, 433] width 15 height 15
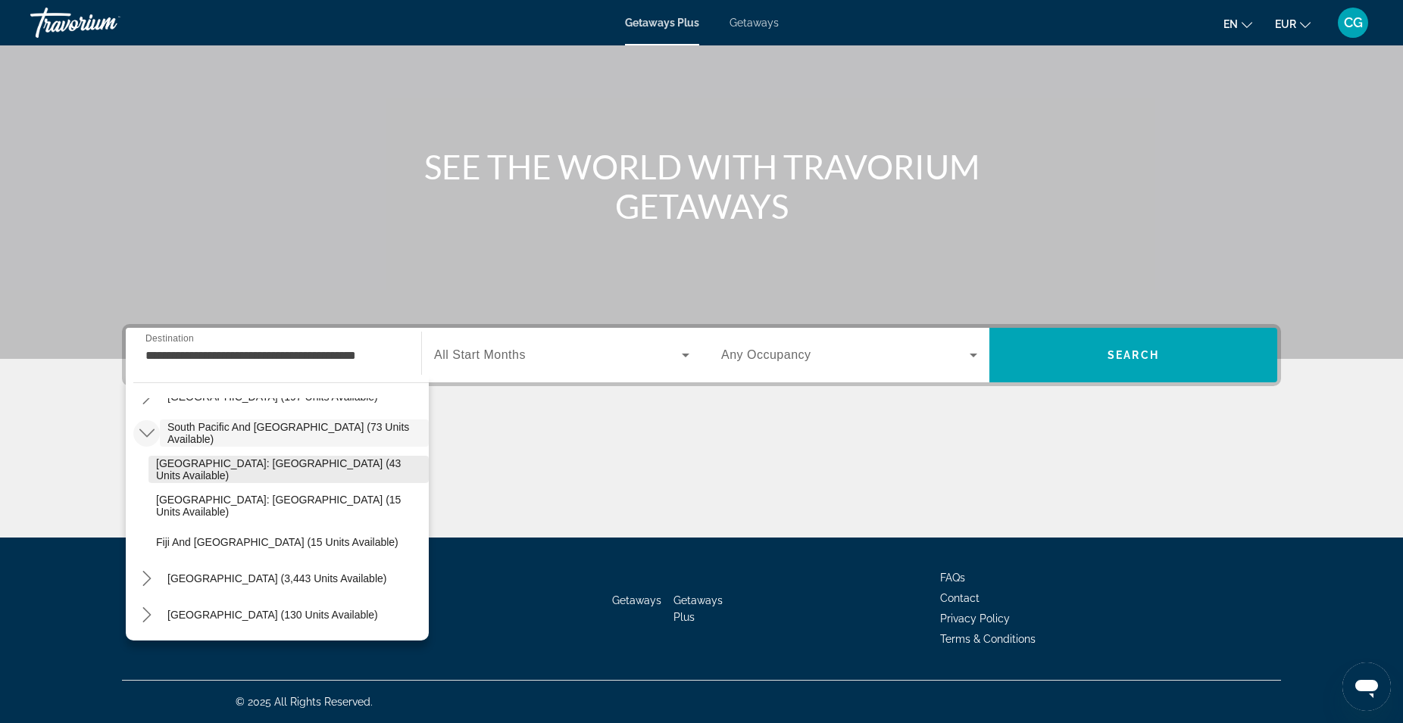
click at [170, 466] on span "New Zealand: North Island (43 units available)" at bounding box center [288, 469] width 265 height 24
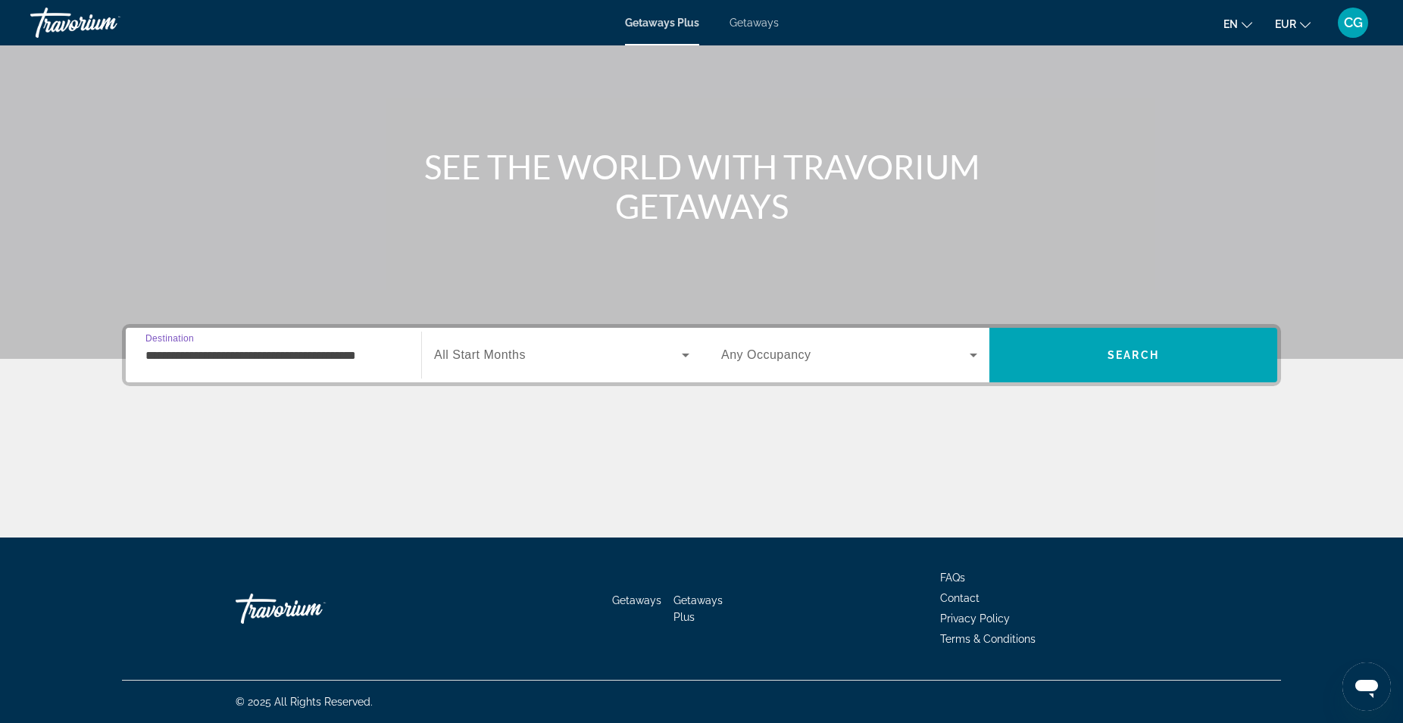
type input "**********"
click at [541, 357] on span "Search widget" at bounding box center [558, 355] width 248 height 18
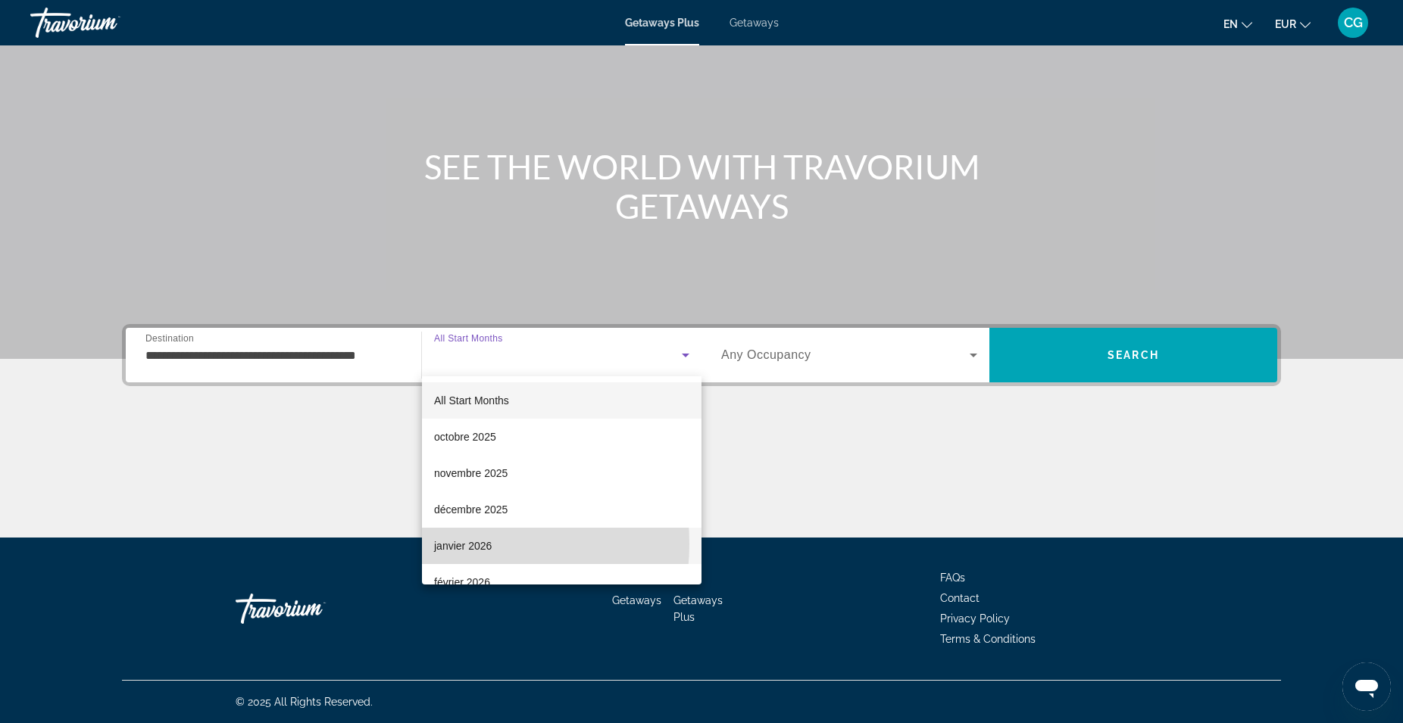
click at [443, 544] on span "janvier 2026" at bounding box center [463, 546] width 58 height 18
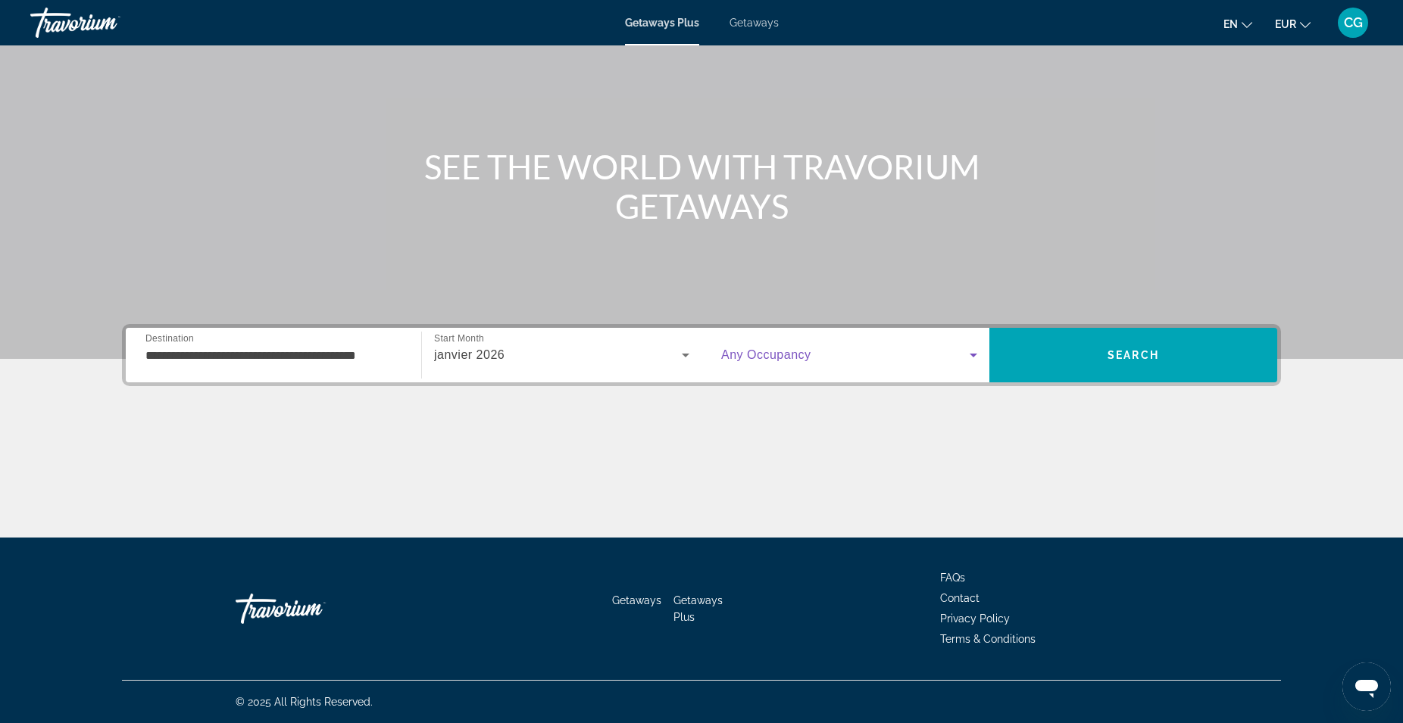
click at [968, 354] on icon "Search widget" at bounding box center [973, 355] width 18 height 18
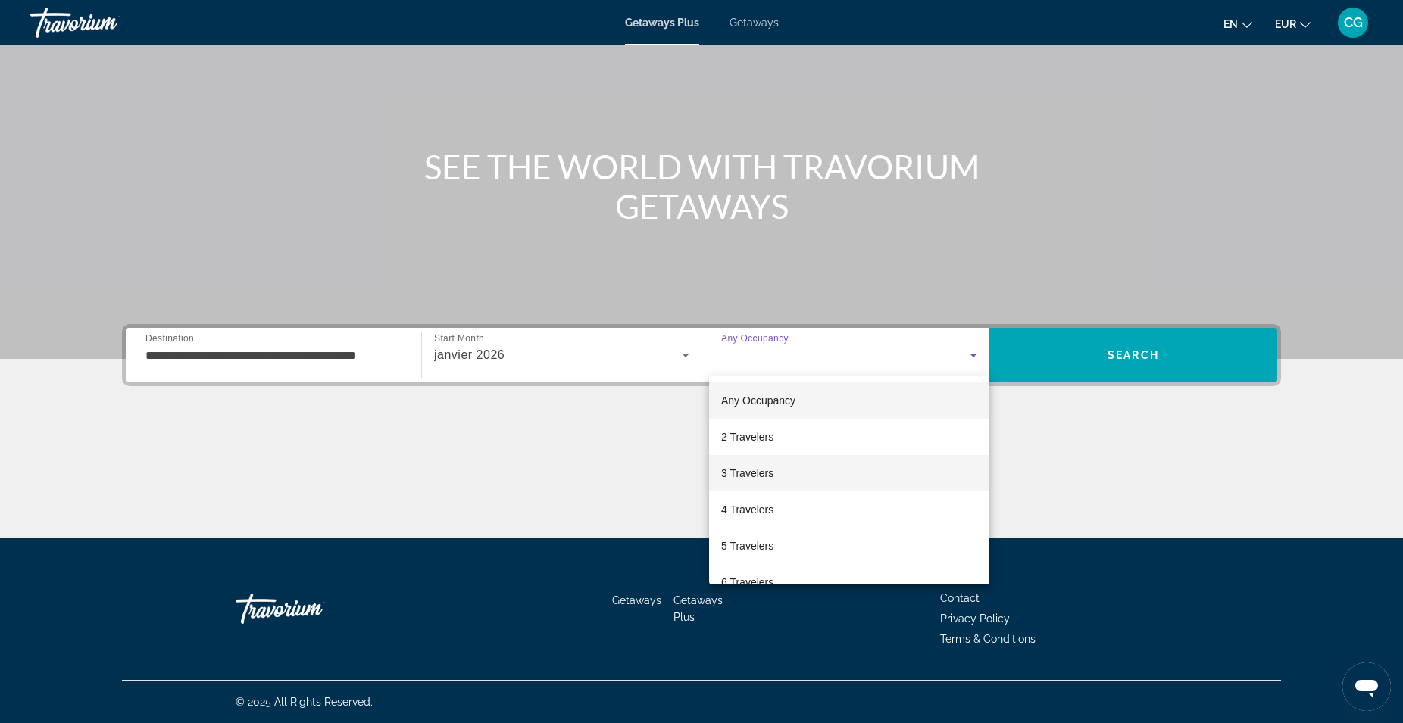
click at [816, 473] on mat-option "3 Travelers" at bounding box center [849, 473] width 280 height 36
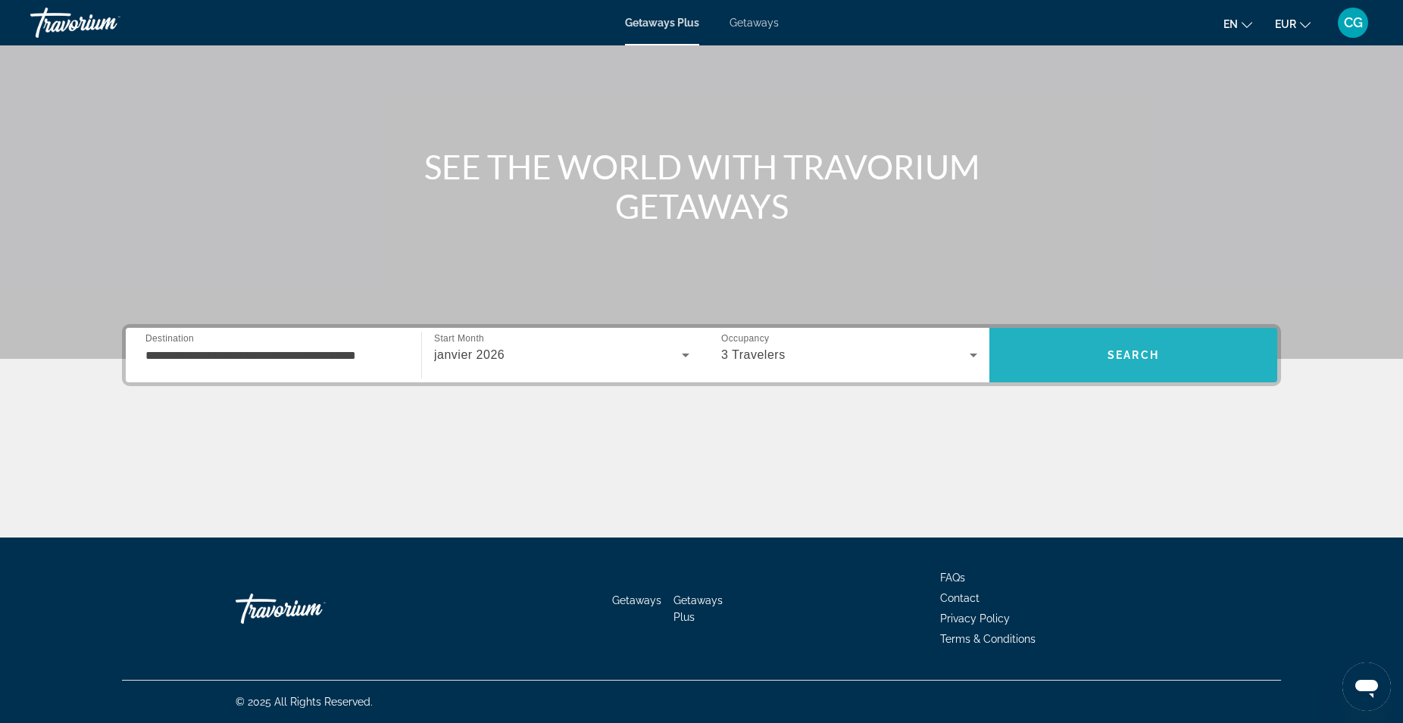
click at [1125, 357] on span "Search" at bounding box center [1132, 355] width 51 height 12
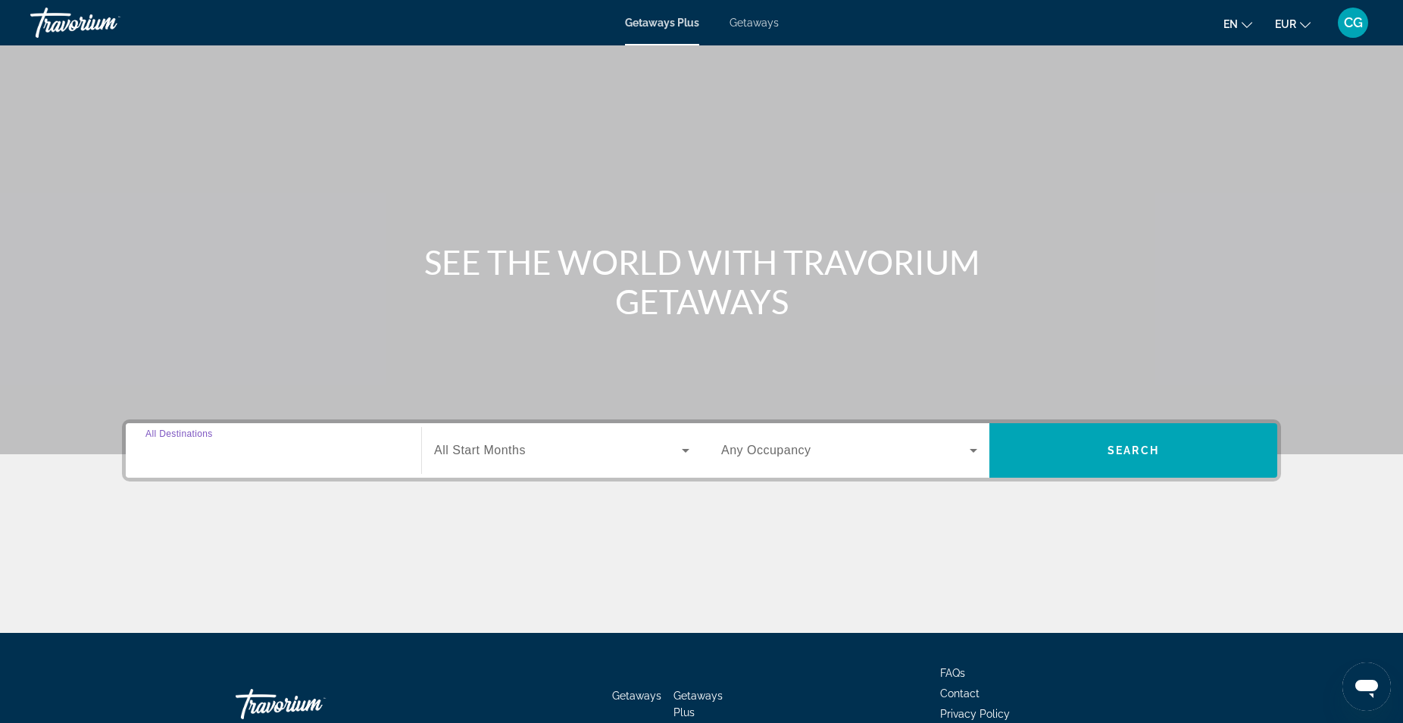
click at [240, 458] on input "Destination All Destinations" at bounding box center [273, 451] width 256 height 18
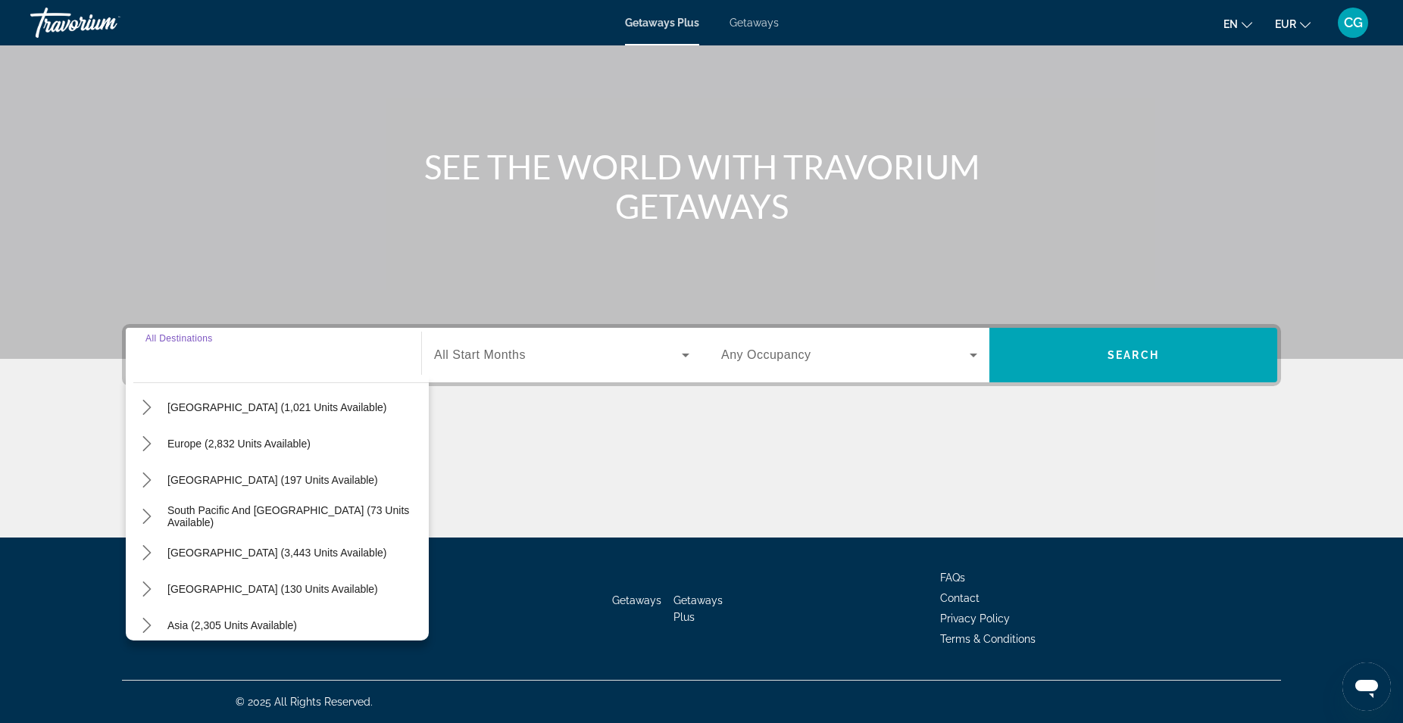
scroll to position [173, 0]
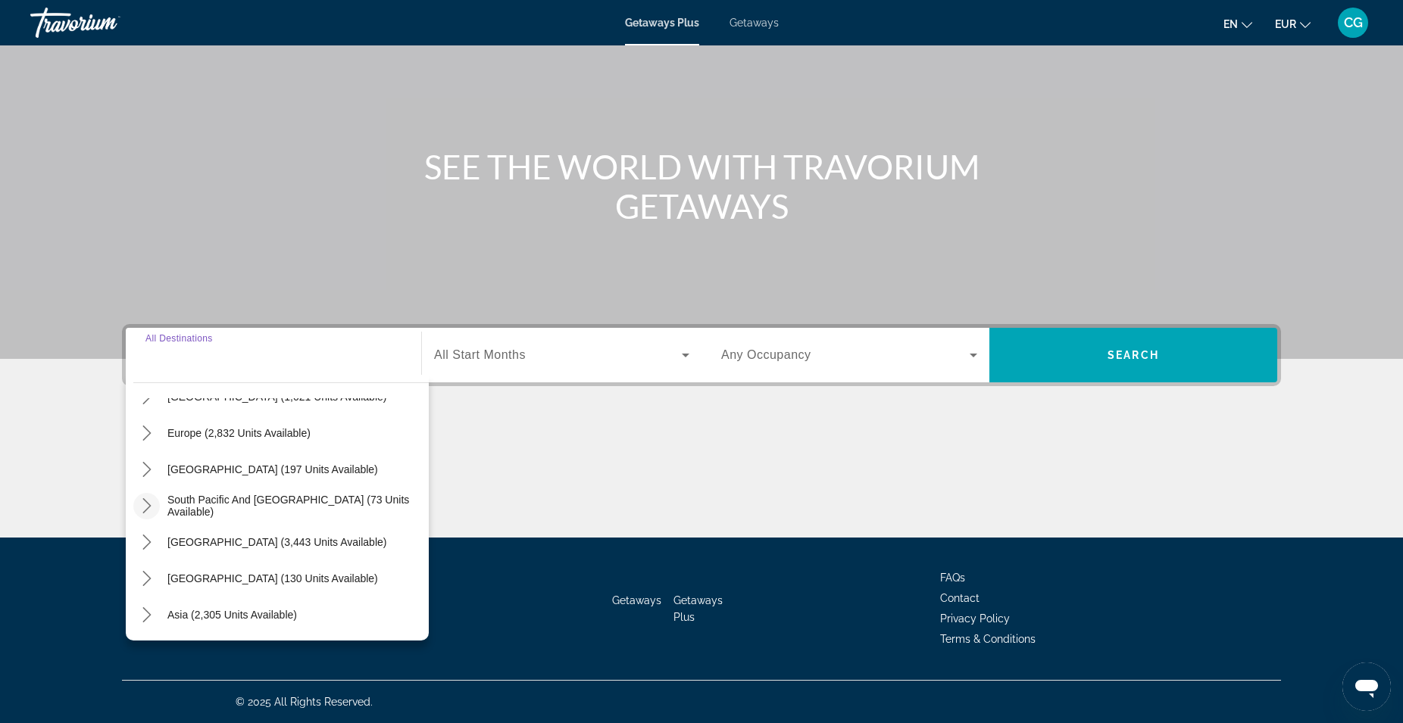
click at [148, 507] on icon "Toggle South Pacific and Oceania (73 units available) submenu" at bounding box center [146, 505] width 8 height 15
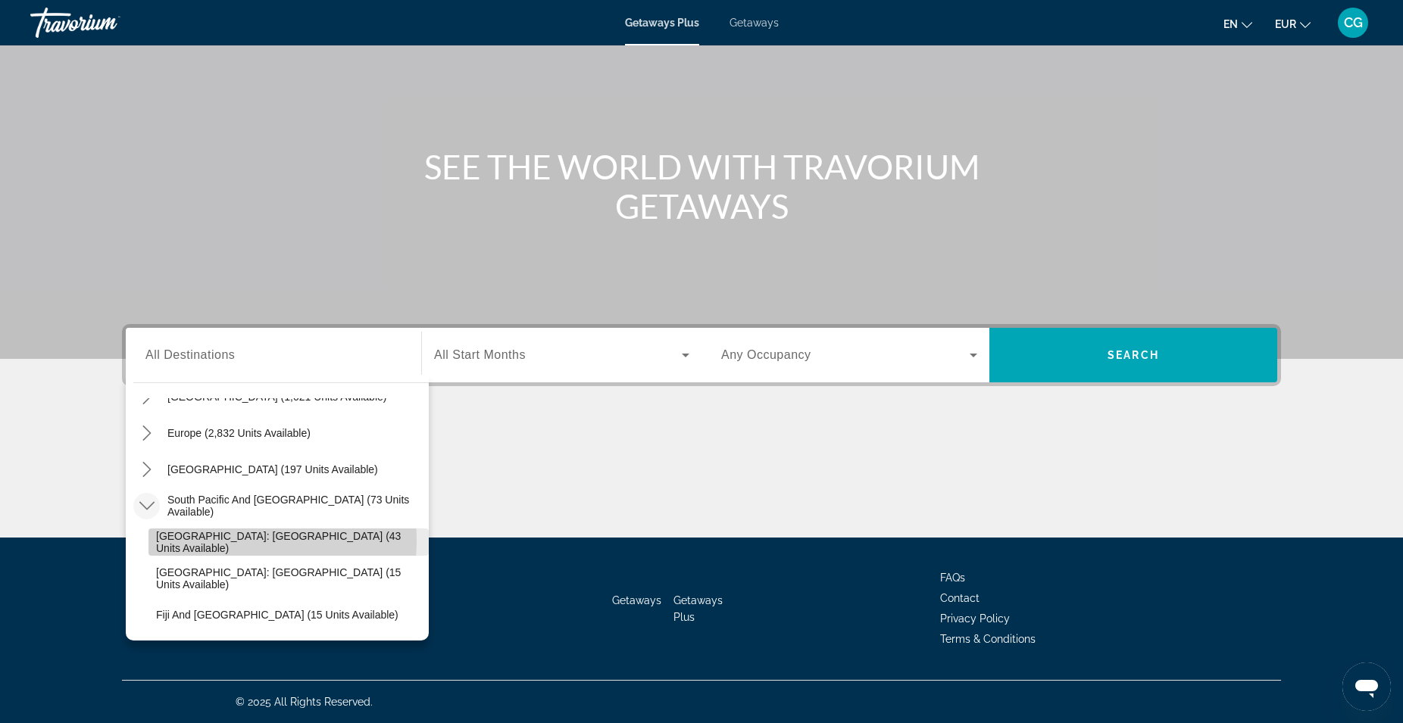
click at [201, 540] on span "New Zealand: North Island (43 units available)" at bounding box center [288, 542] width 265 height 24
type input "**********"
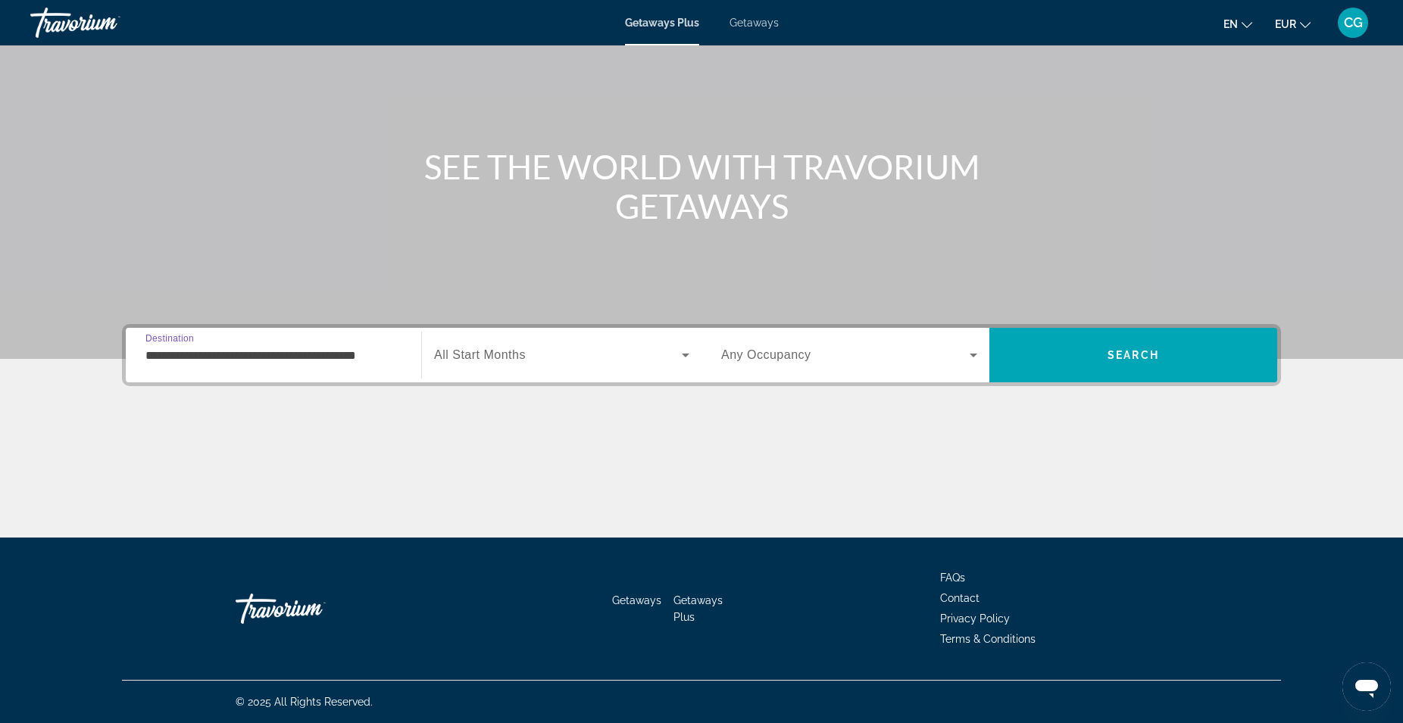
scroll to position [0, 10]
click at [682, 354] on icon "Search widget" at bounding box center [686, 356] width 8 height 4
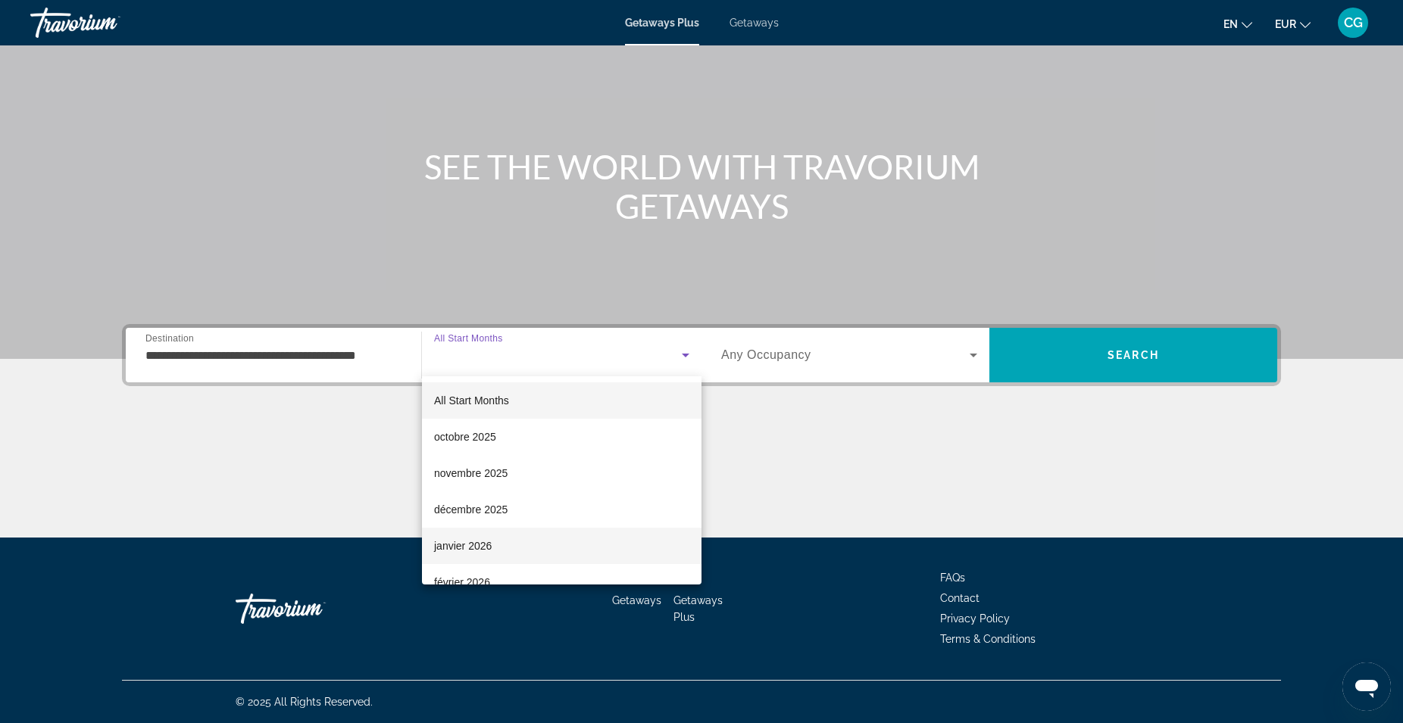
click at [484, 547] on span "janvier 2026" at bounding box center [463, 546] width 58 height 18
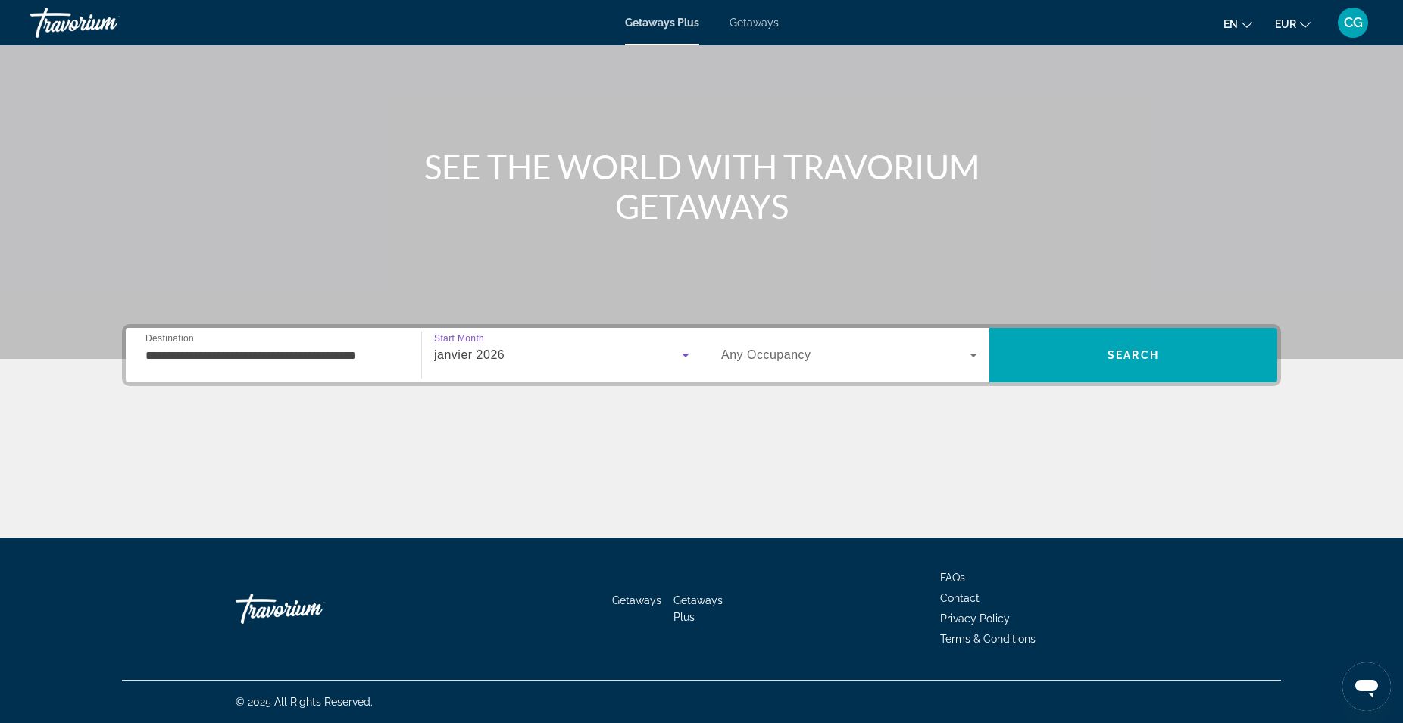
click at [975, 357] on icon "Search widget" at bounding box center [973, 355] width 18 height 18
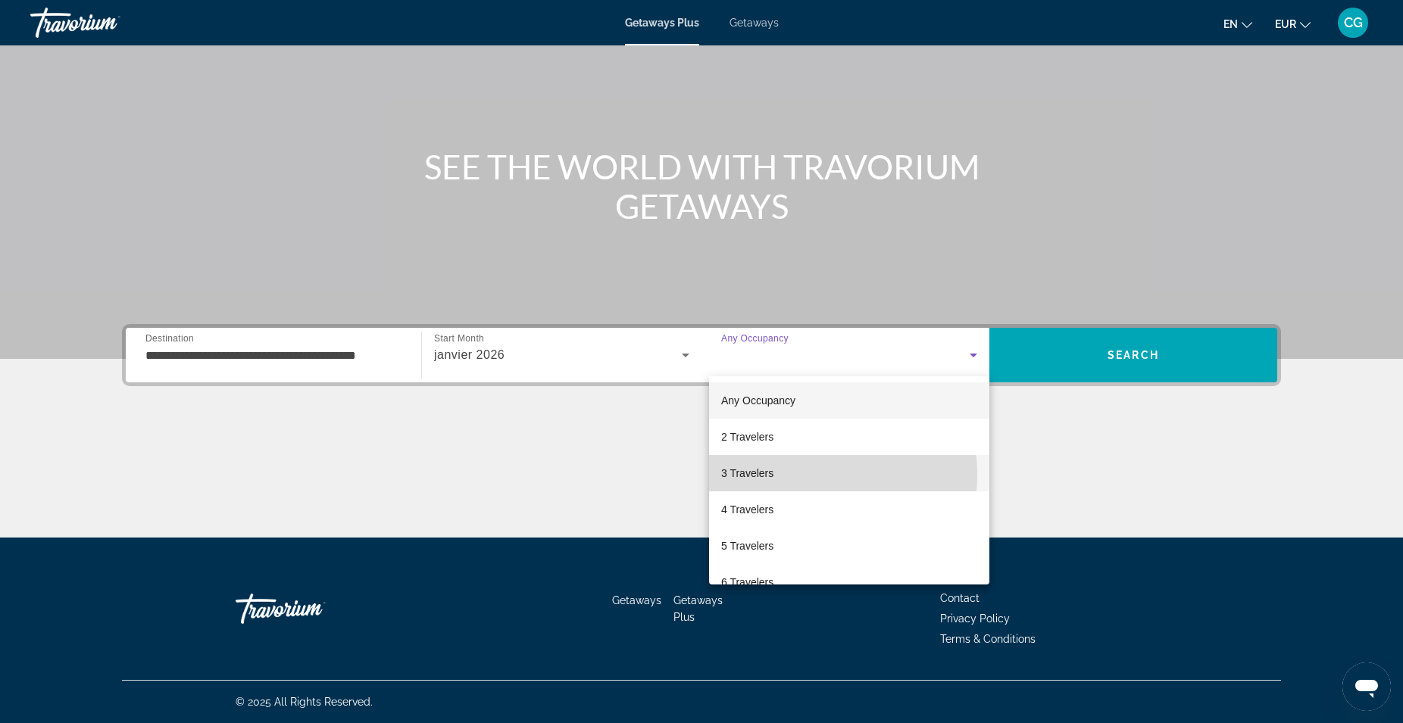
click at [779, 475] on mat-option "3 Travelers" at bounding box center [849, 473] width 280 height 36
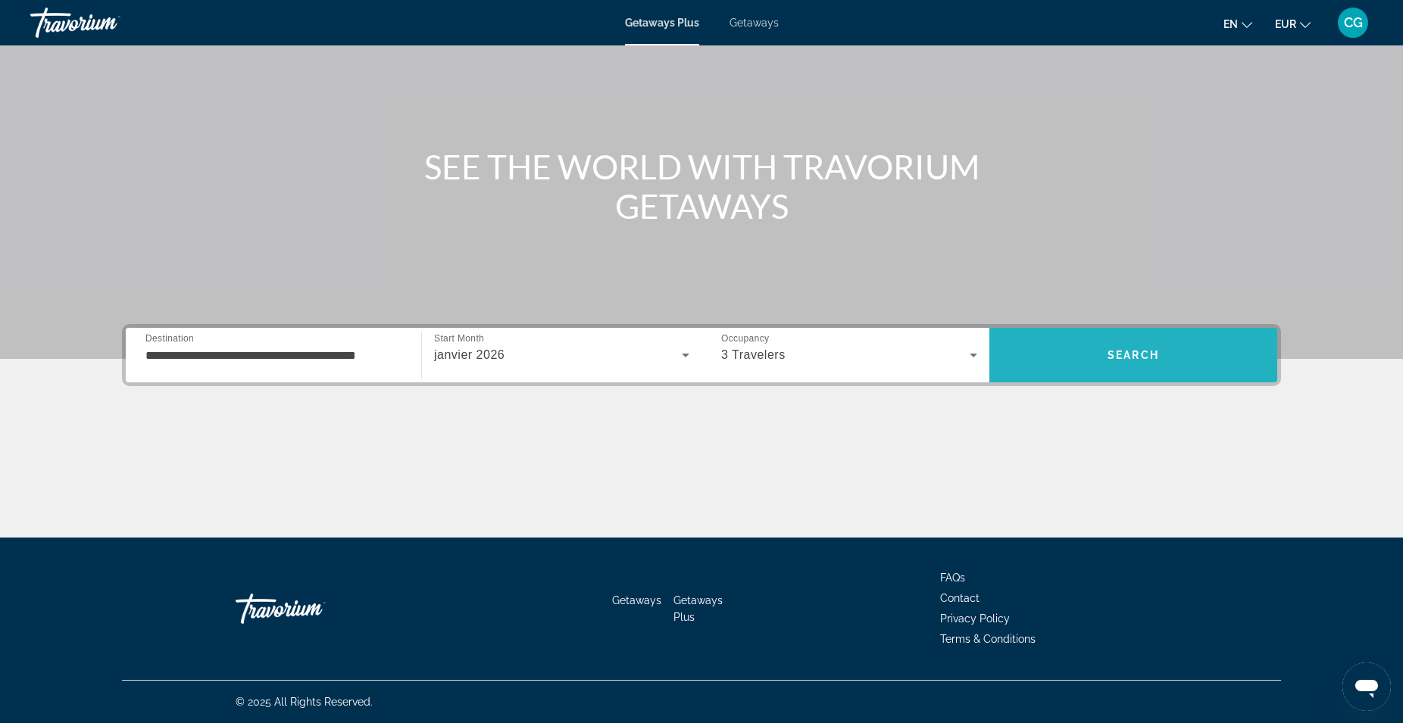
click at [1104, 348] on span "Search" at bounding box center [1133, 355] width 288 height 36
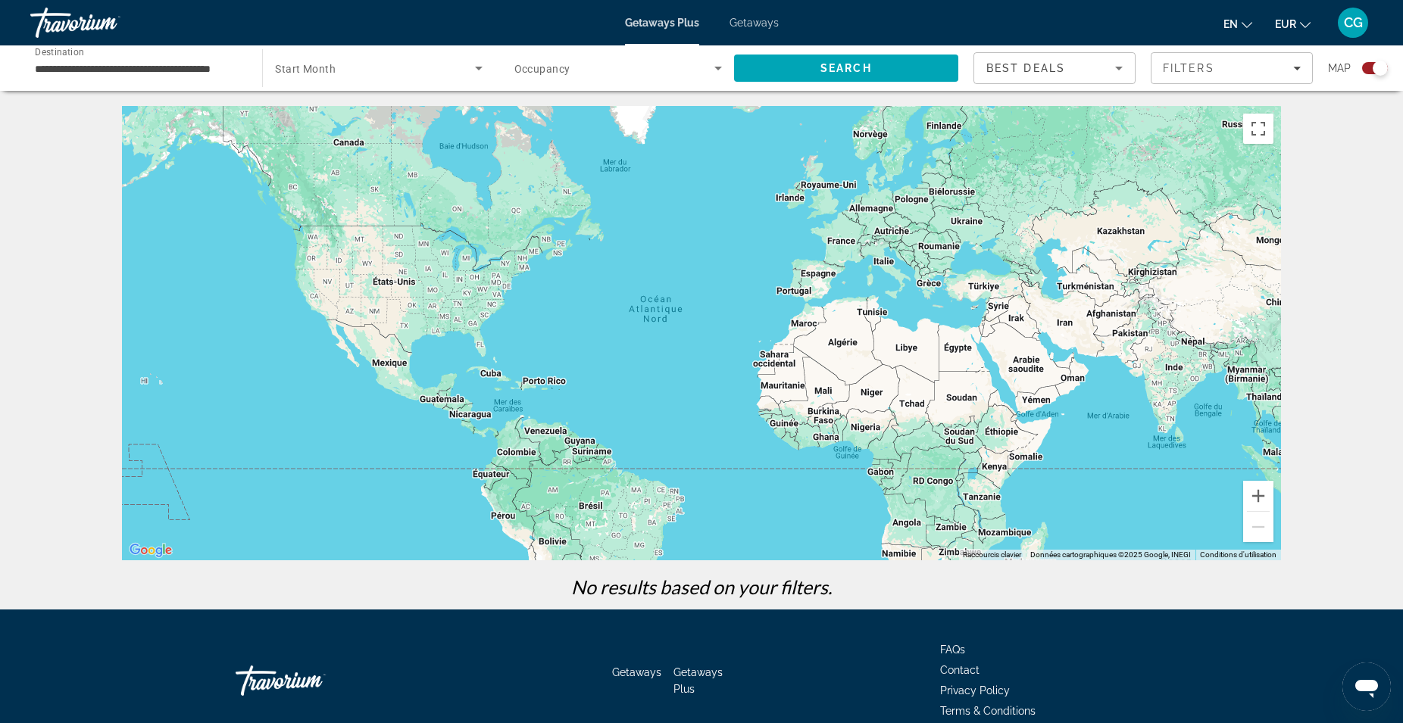
click at [718, 70] on icon "Search widget" at bounding box center [718, 69] width 8 height 4
click at [667, 113] on mat-option "Any Occupancy" at bounding box center [617, 113] width 232 height 36
click at [807, 76] on span "Search" at bounding box center [846, 68] width 224 height 36
click at [477, 67] on icon "Search widget" at bounding box center [479, 69] width 8 height 4
click at [308, 114] on span "All Start Months" at bounding box center [313, 114] width 76 height 12
